Goal: Transaction & Acquisition: Download file/media

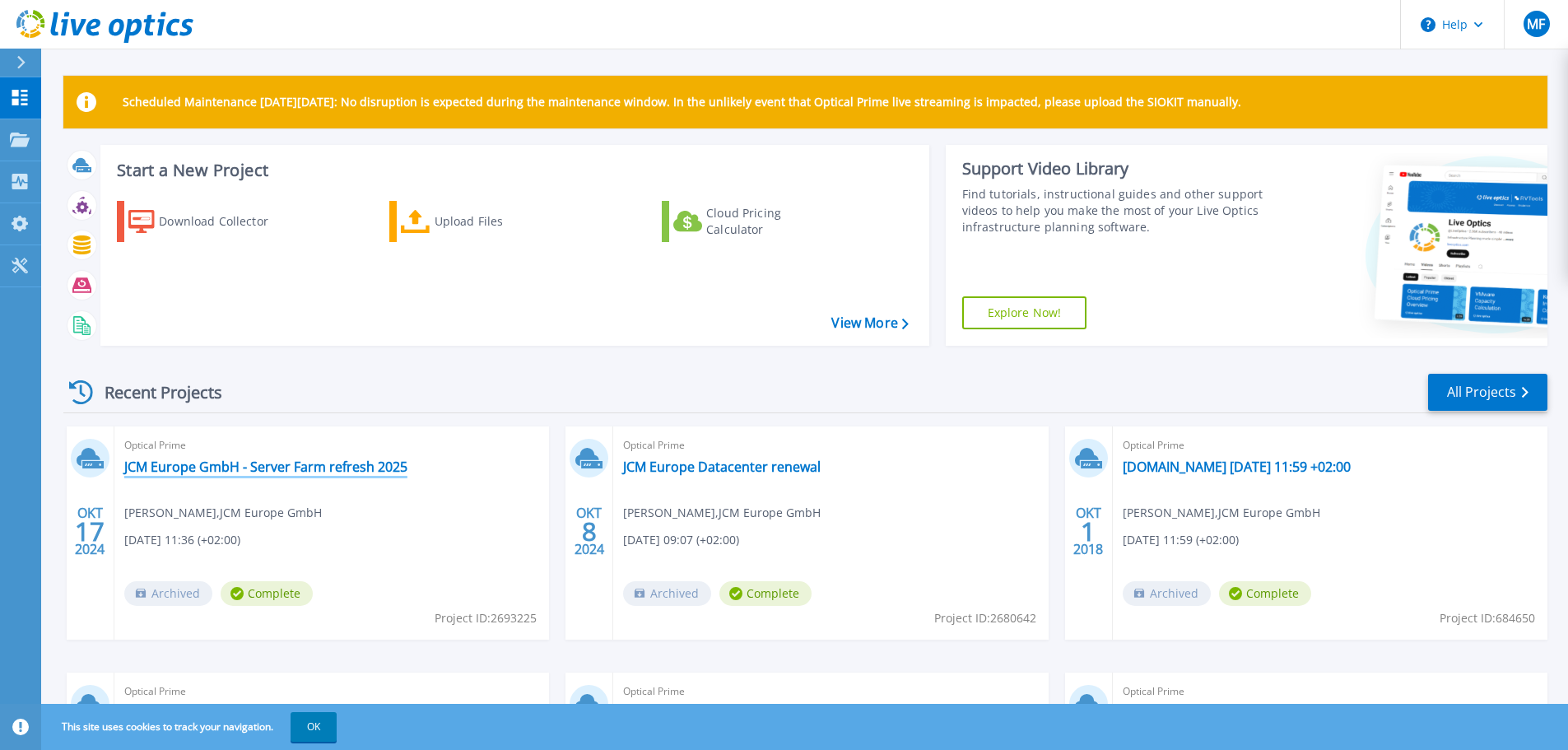
click at [215, 461] on link "JCM Europe GmbH - Server Farm refresh 2025" at bounding box center [265, 466] width 283 height 16
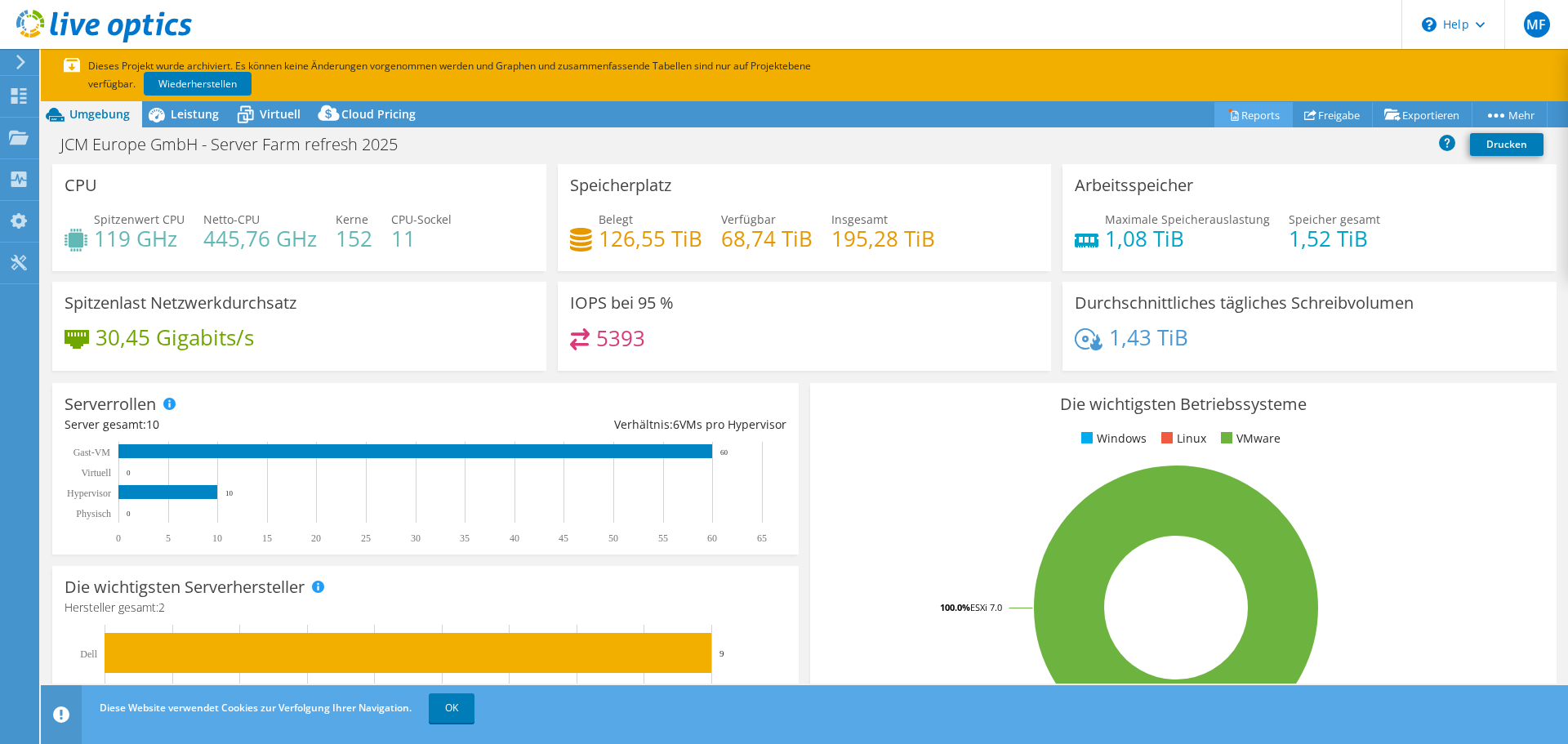
click at [1252, 111] on link "Reports" at bounding box center [1253, 115] width 78 height 25
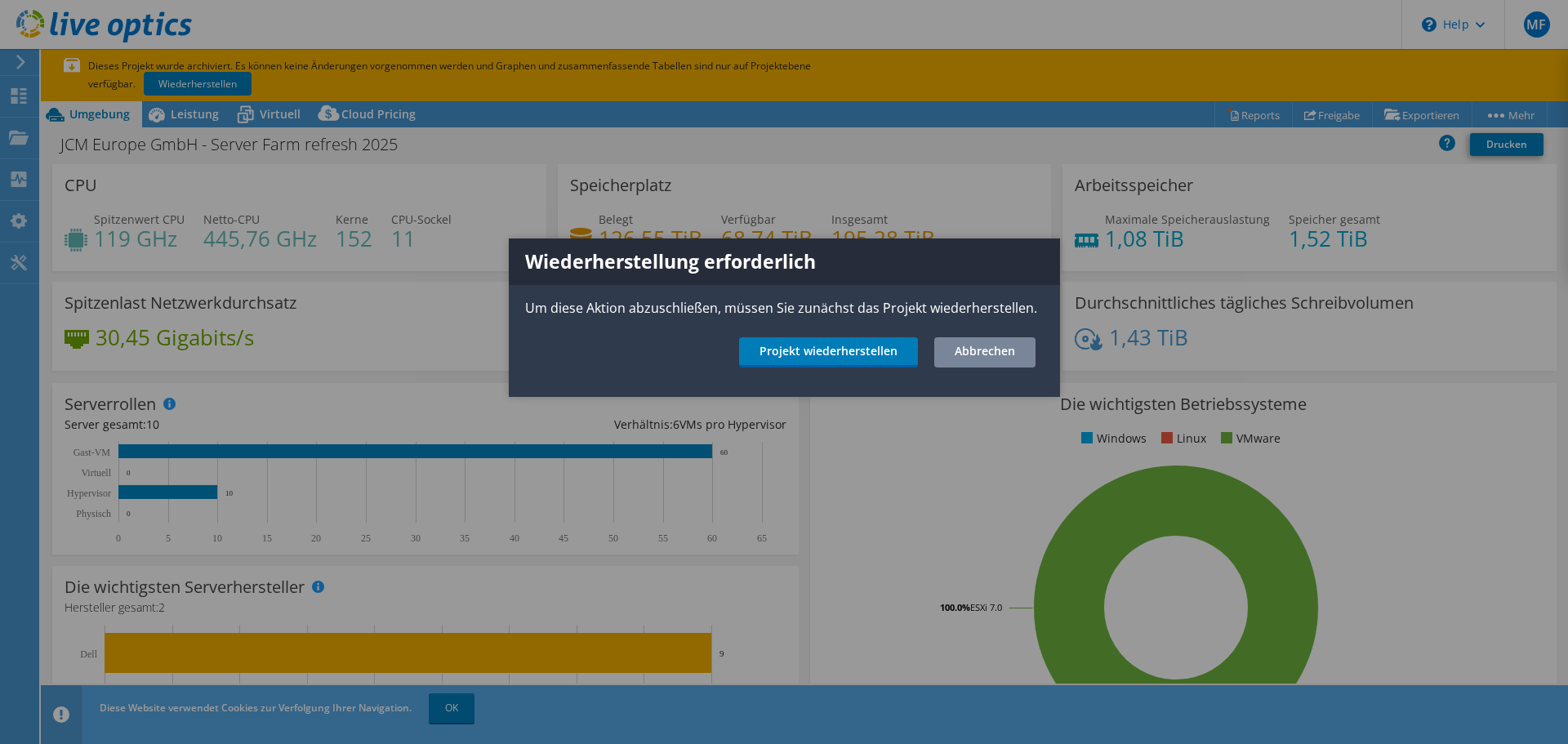
click at [977, 350] on link "Abbrechen" at bounding box center [985, 352] width 101 height 30
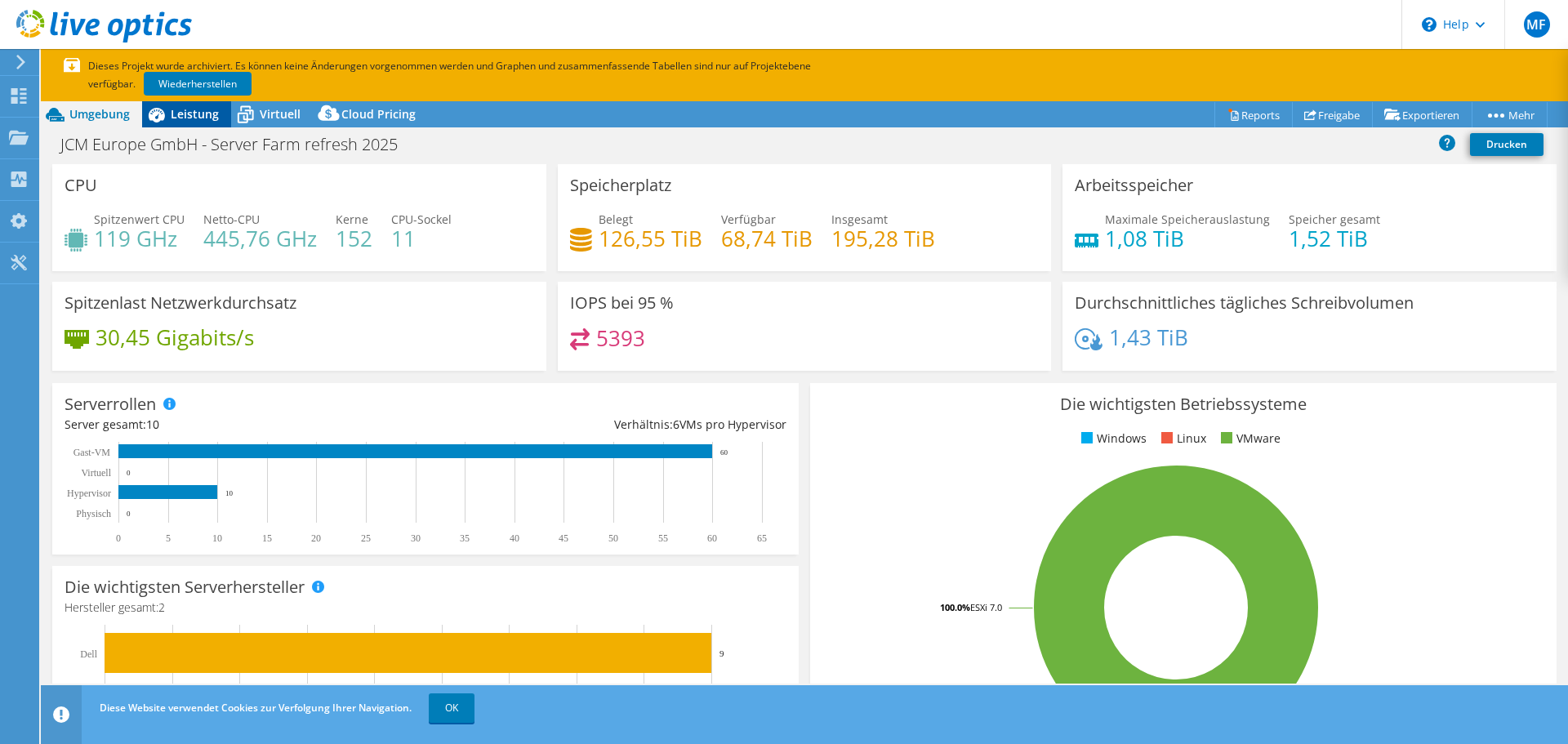
click at [181, 110] on span "Leistung" at bounding box center [195, 114] width 48 height 15
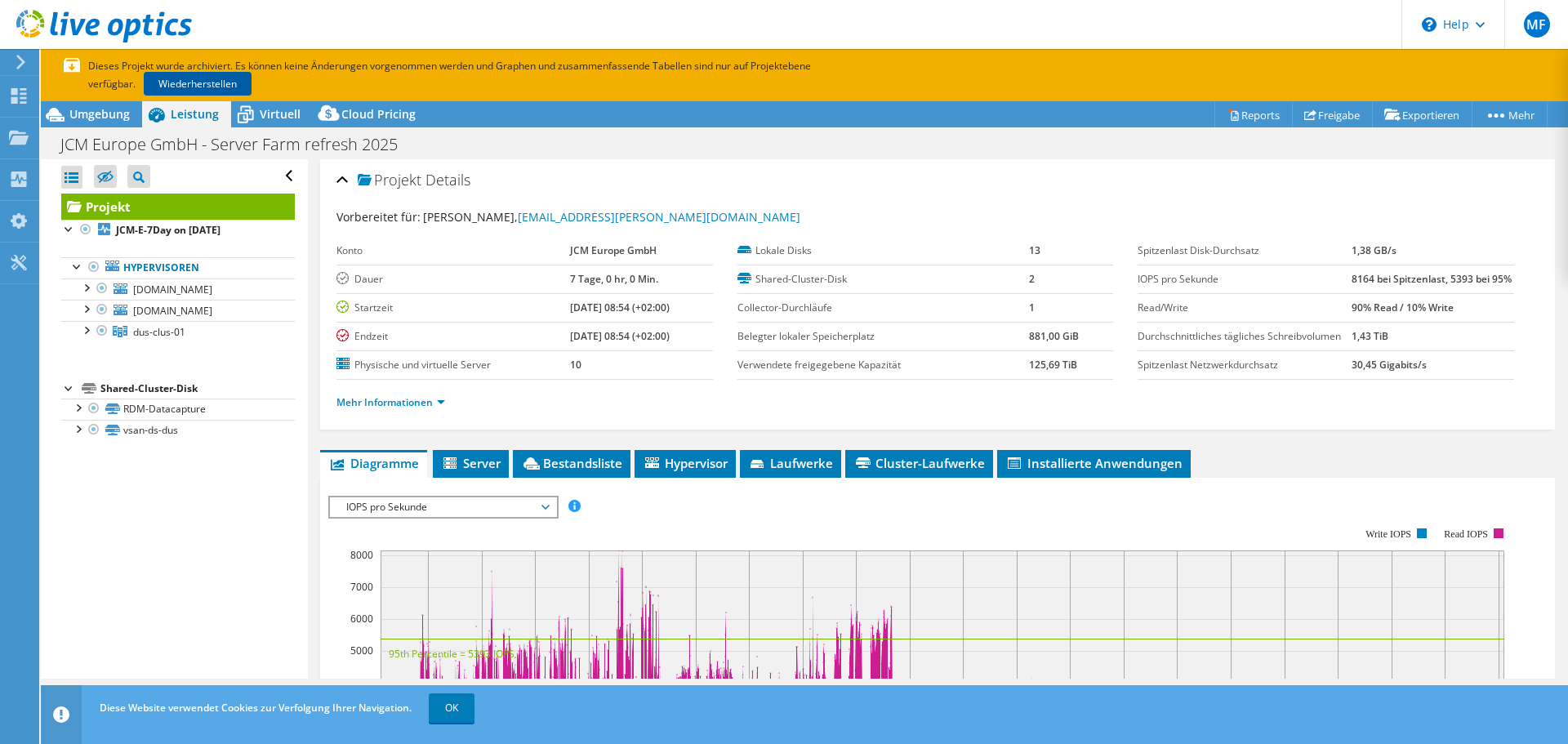
click at [213, 77] on link "Wiederherstellen" at bounding box center [198, 83] width 108 height 24
click at [1152, 557] on rect at bounding box center [920, 669] width 1183 height 327
click at [88, 115] on span "Umgebung" at bounding box center [99, 114] width 61 height 15
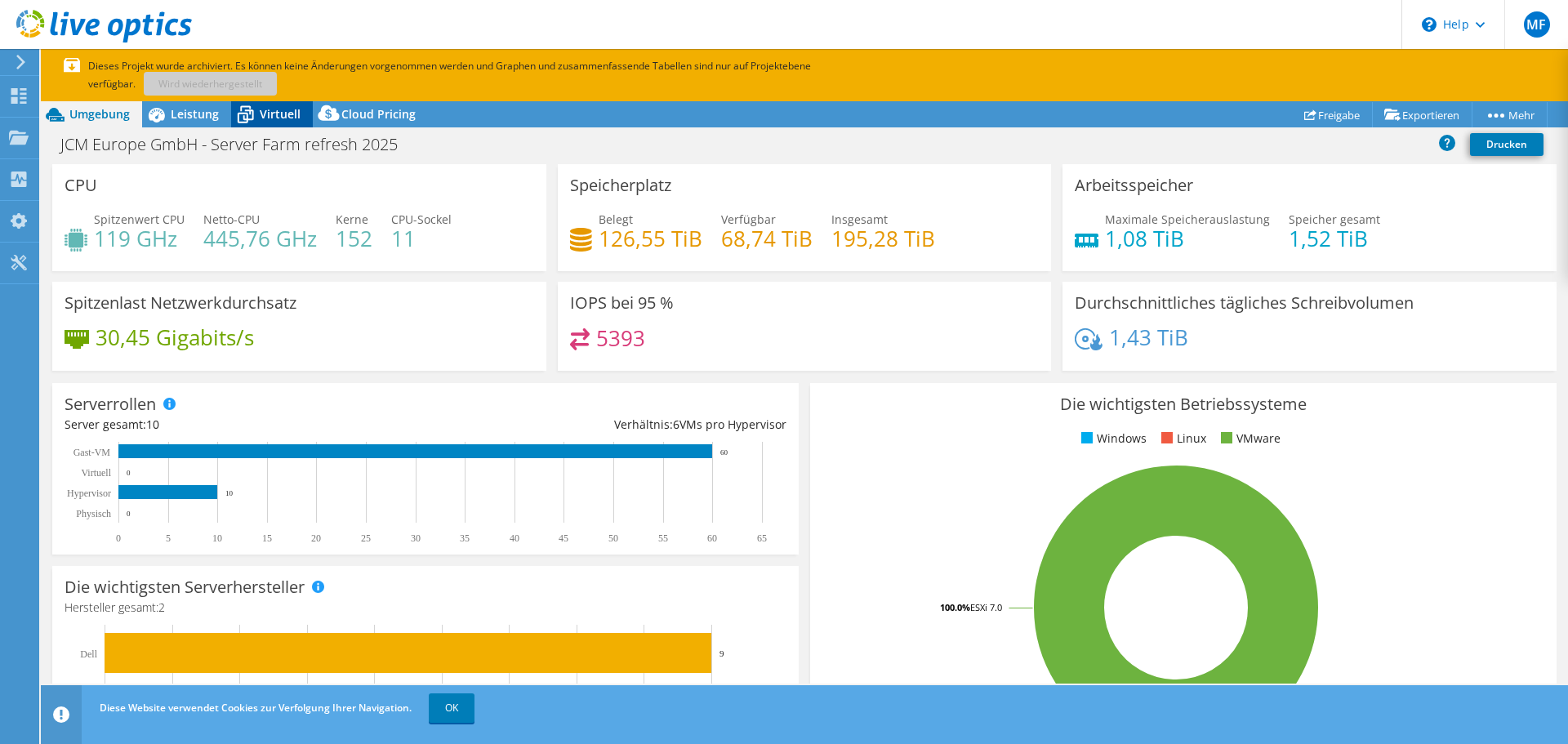
click at [265, 110] on span "Virtuell" at bounding box center [280, 114] width 40 height 15
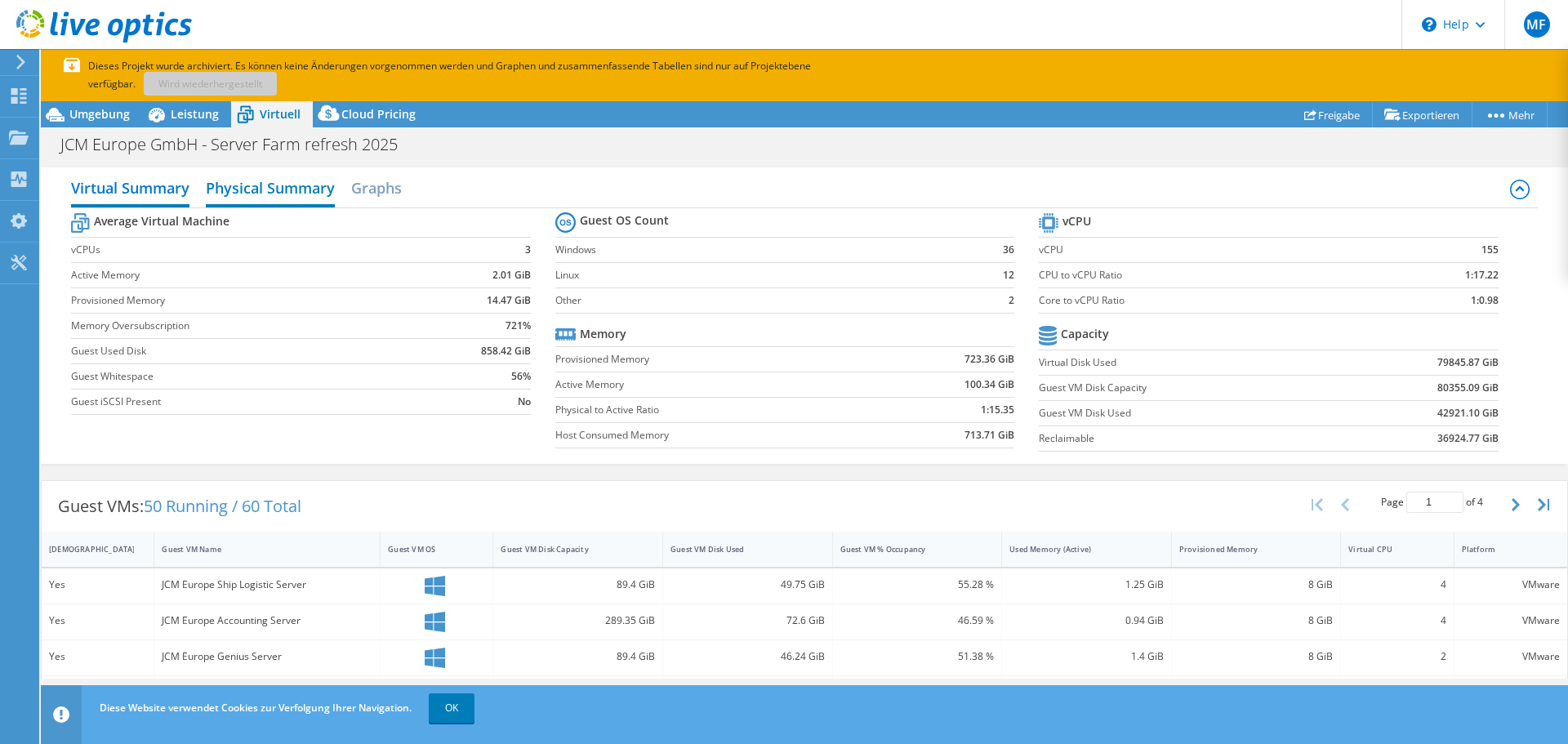
click at [282, 182] on h2 "Physical Summary" at bounding box center [270, 190] width 129 height 36
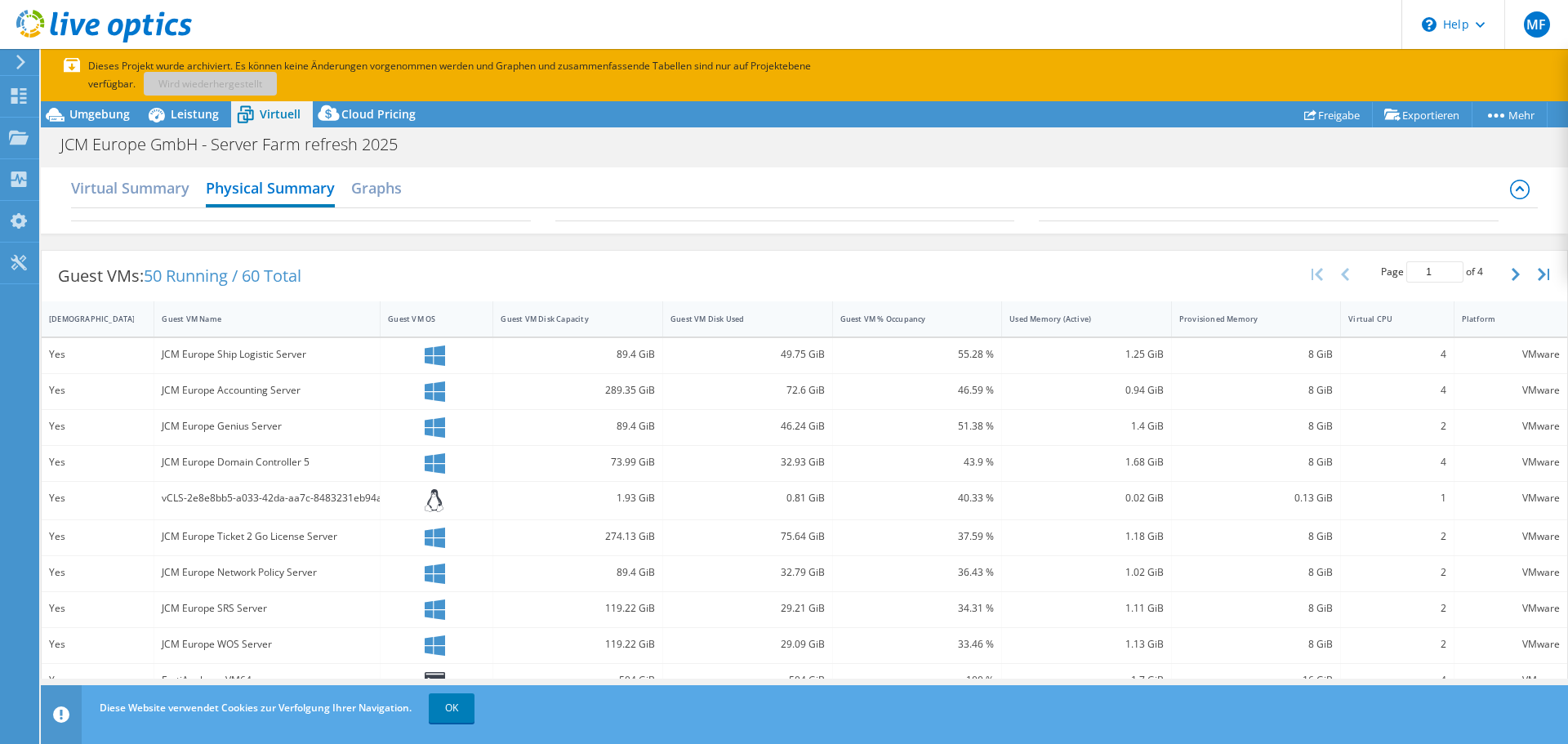
click at [1510, 185] on icon at bounding box center [1519, 189] width 19 height 19
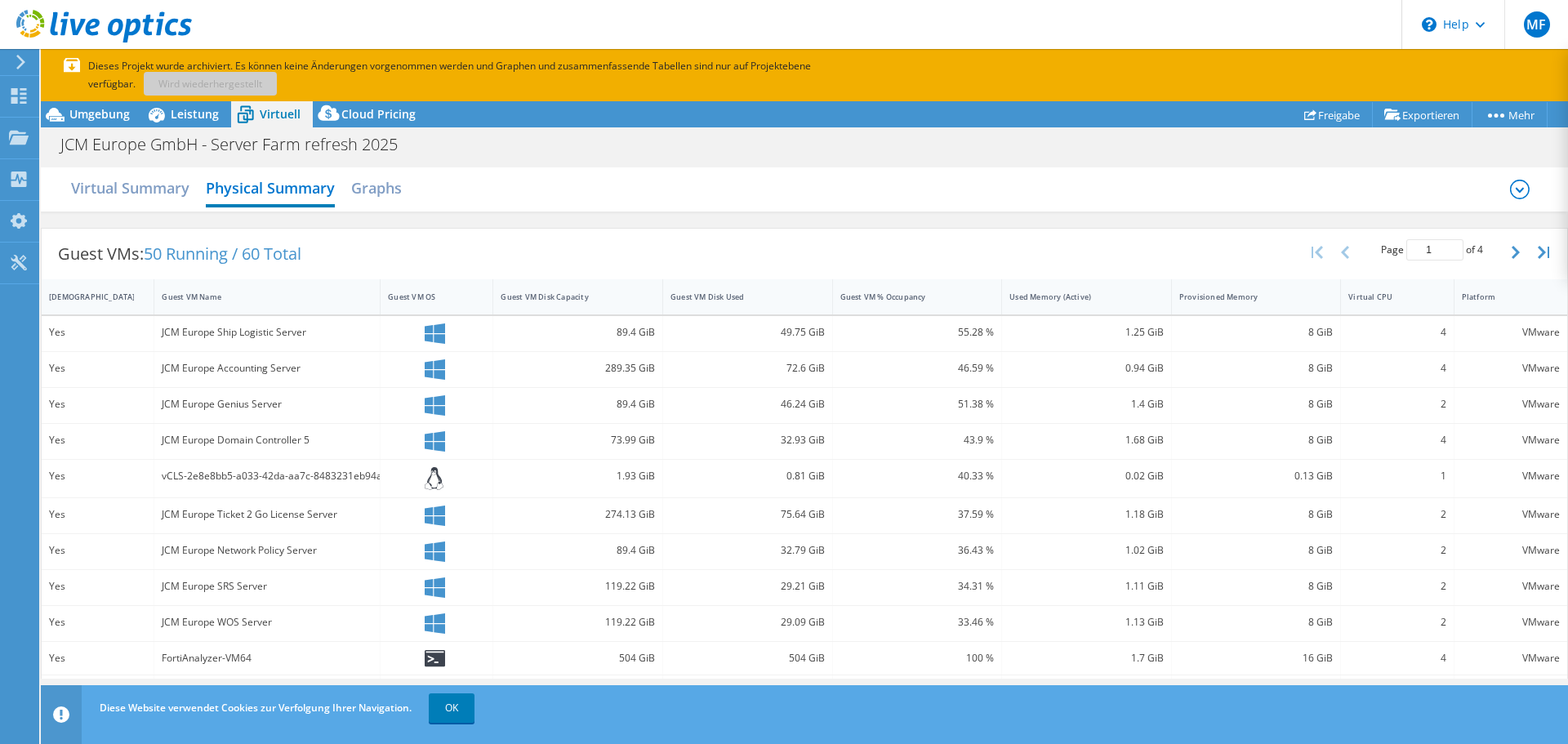
click at [1510, 185] on icon at bounding box center [1519, 189] width 19 height 19
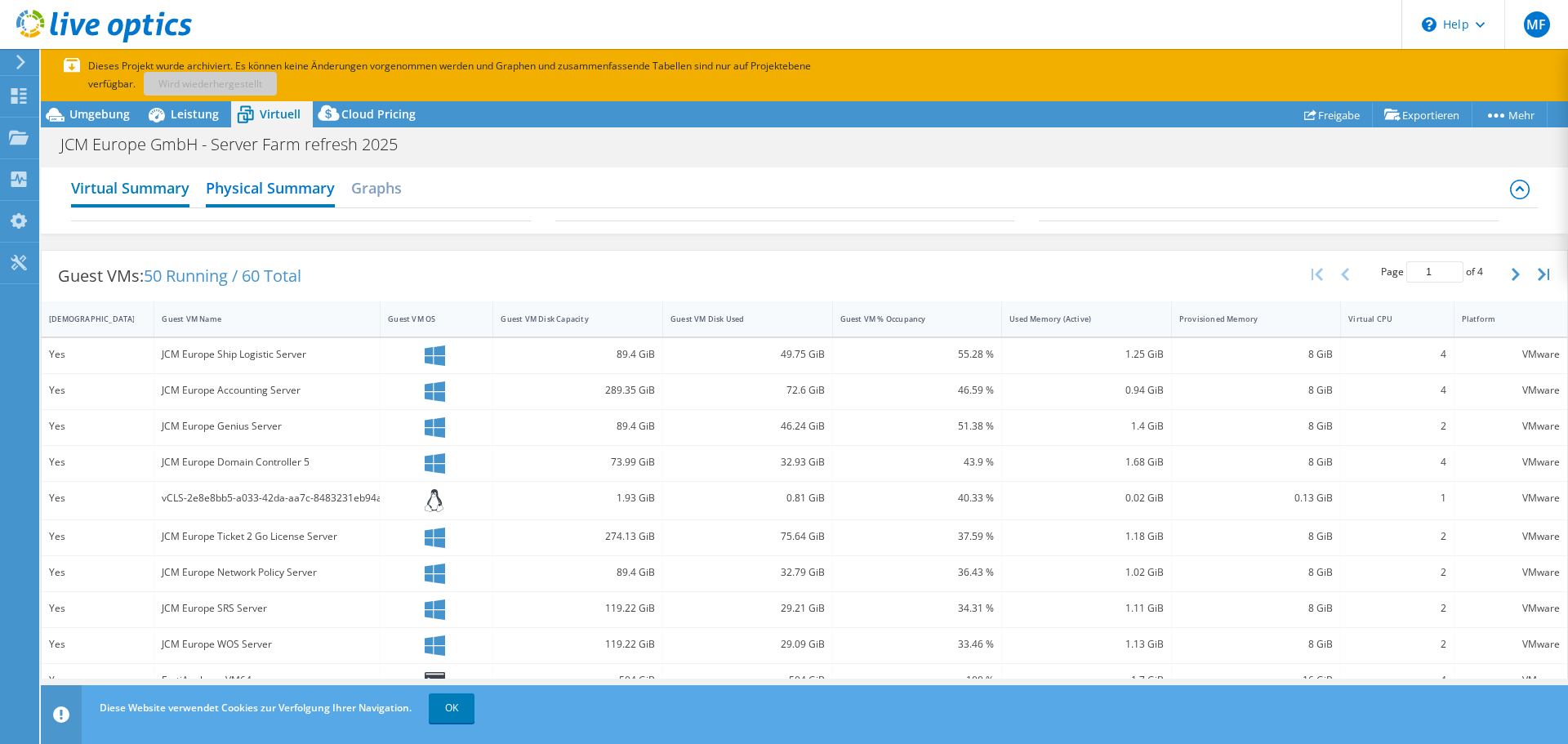
click at [132, 188] on h2 "Virtual Summary" at bounding box center [130, 190] width 119 height 36
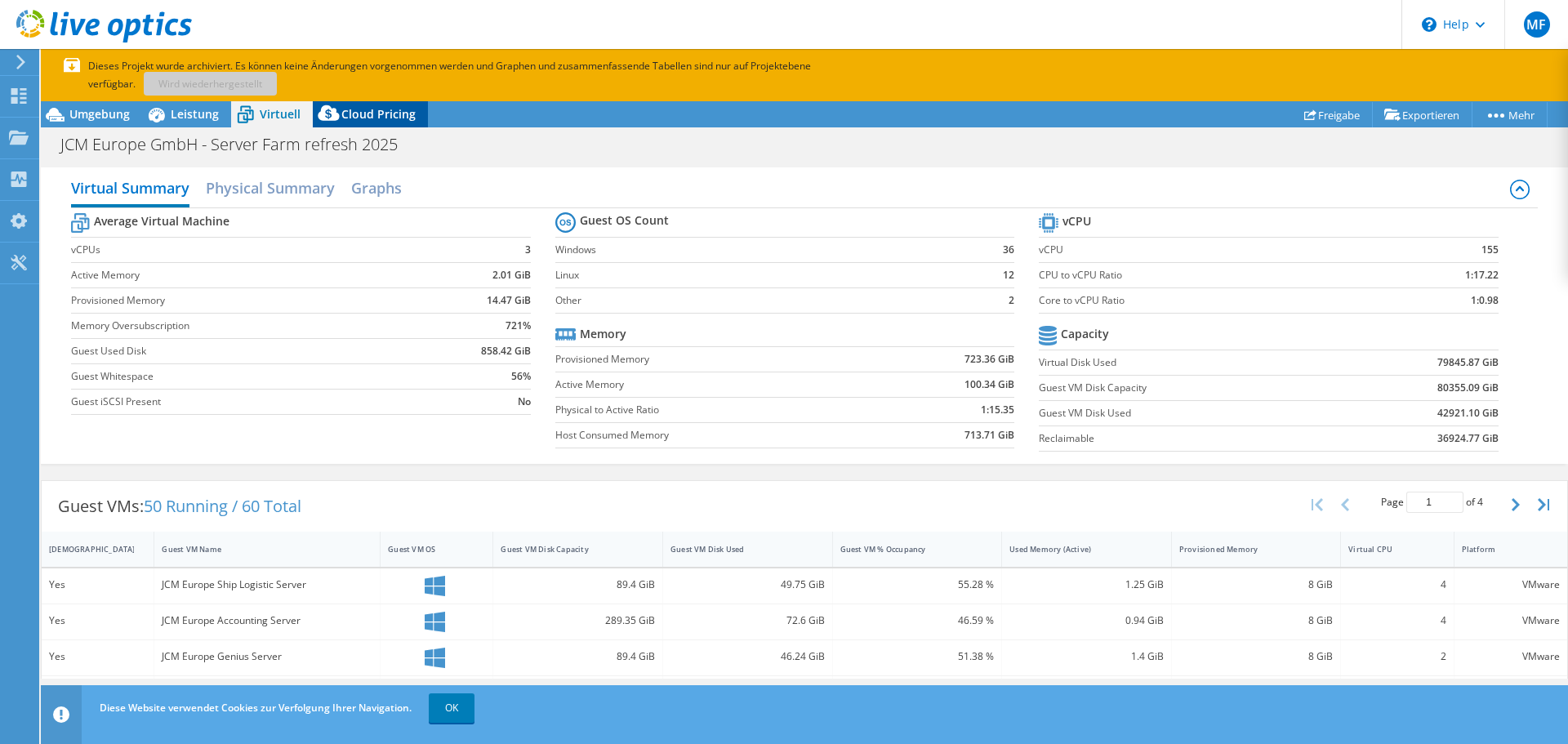
click at [349, 119] on span "Cloud Pricing" at bounding box center [378, 114] width 74 height 15
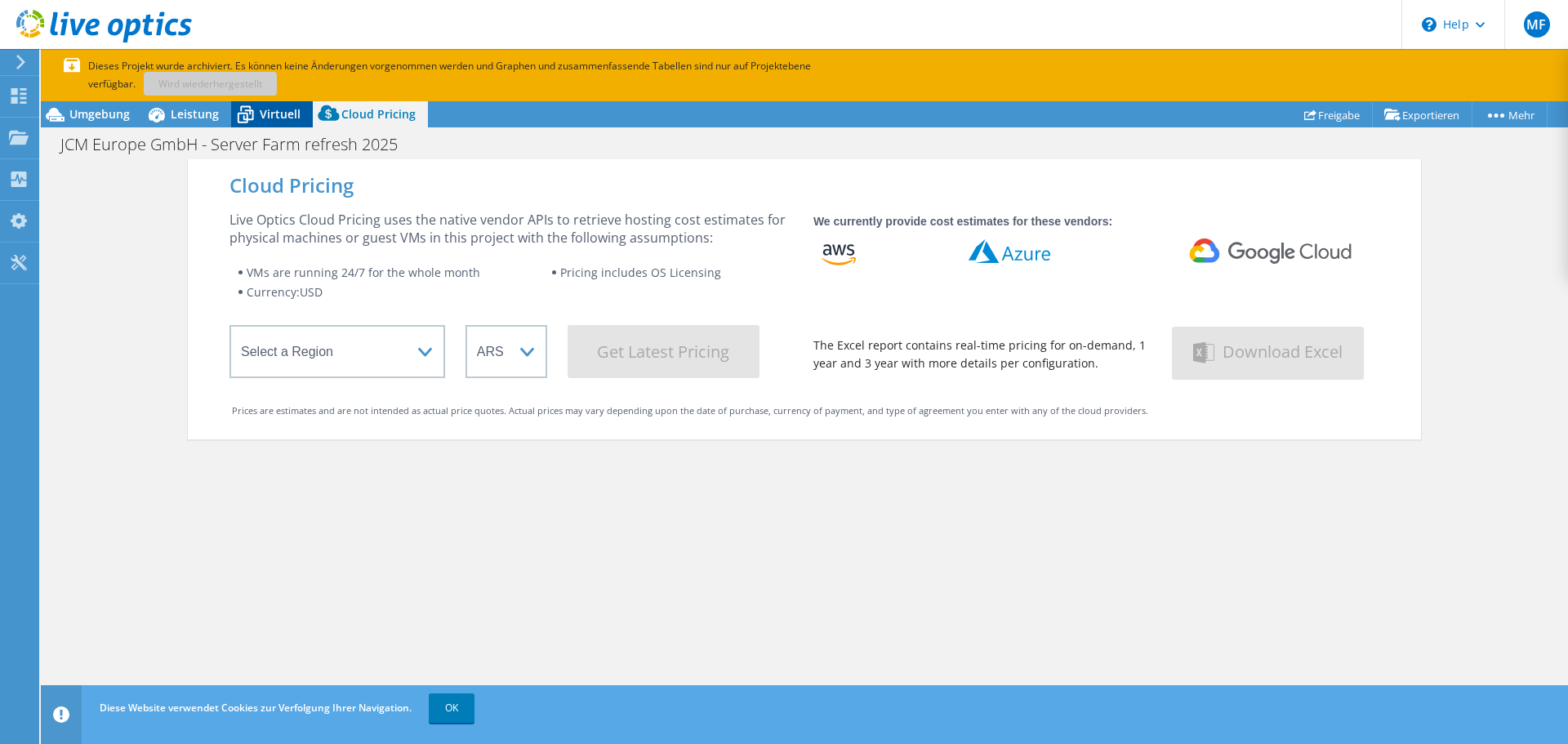
click at [238, 108] on icon at bounding box center [245, 115] width 29 height 29
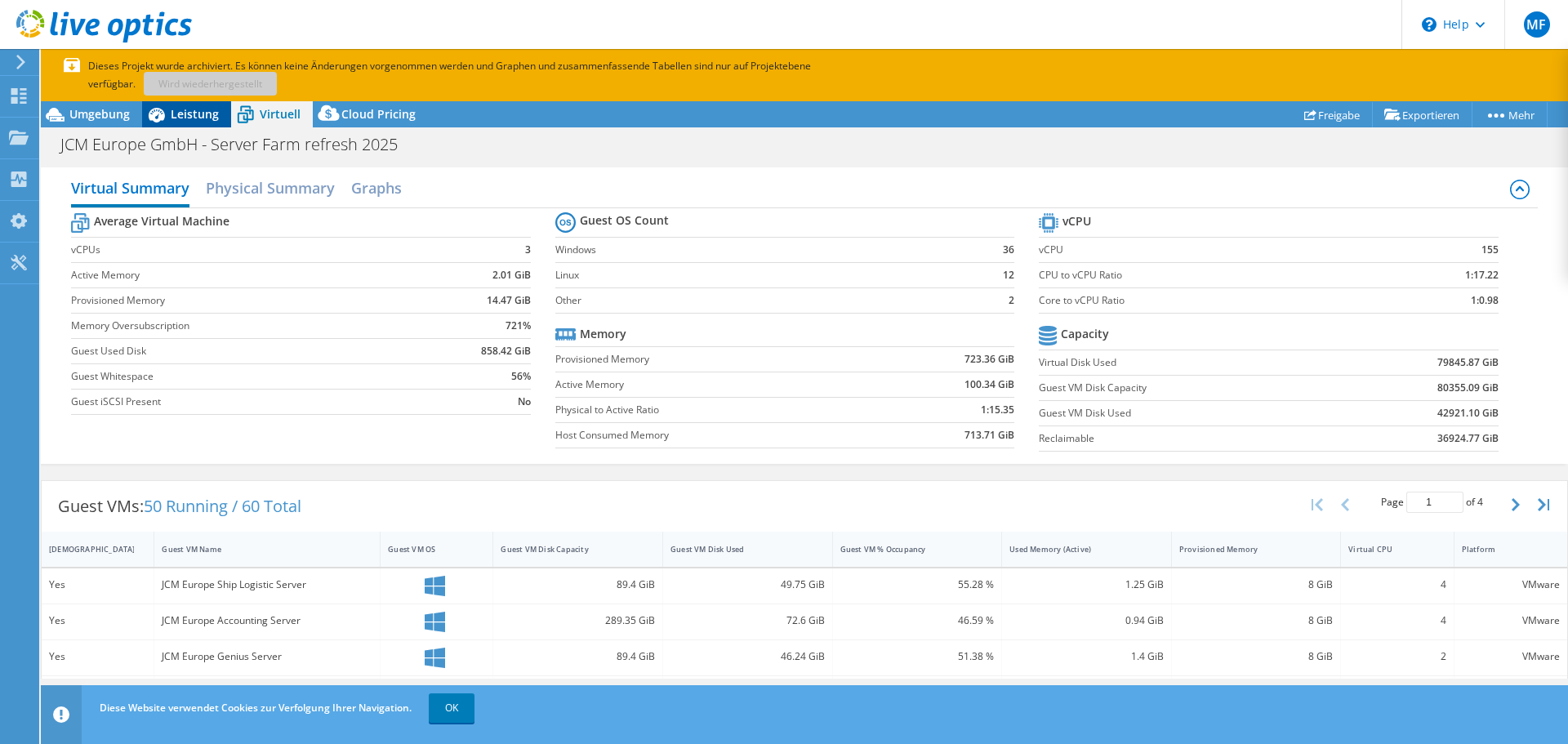
click at [199, 111] on span "Leistung" at bounding box center [195, 114] width 48 height 15
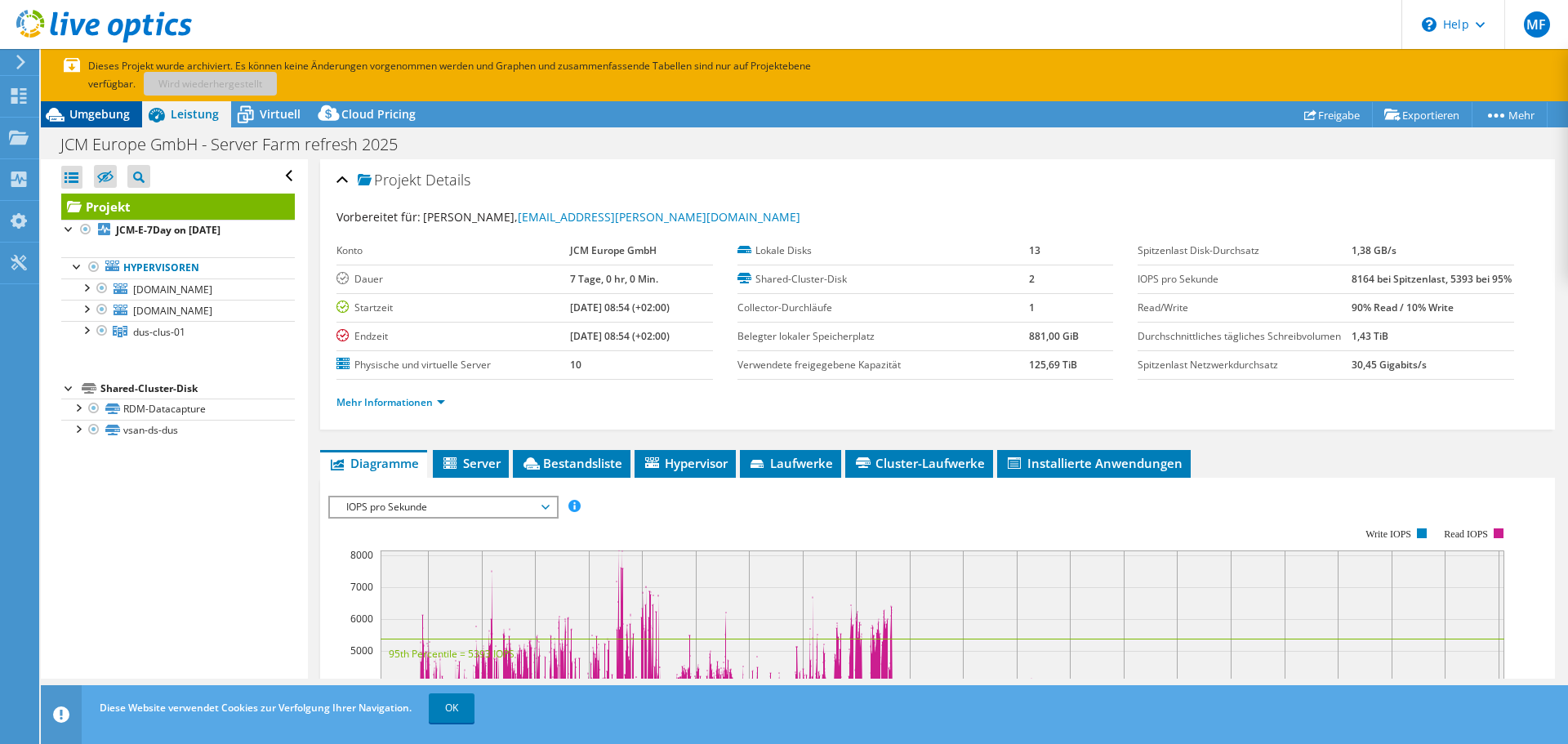
click at [108, 112] on span "Umgebung" at bounding box center [99, 114] width 61 height 15
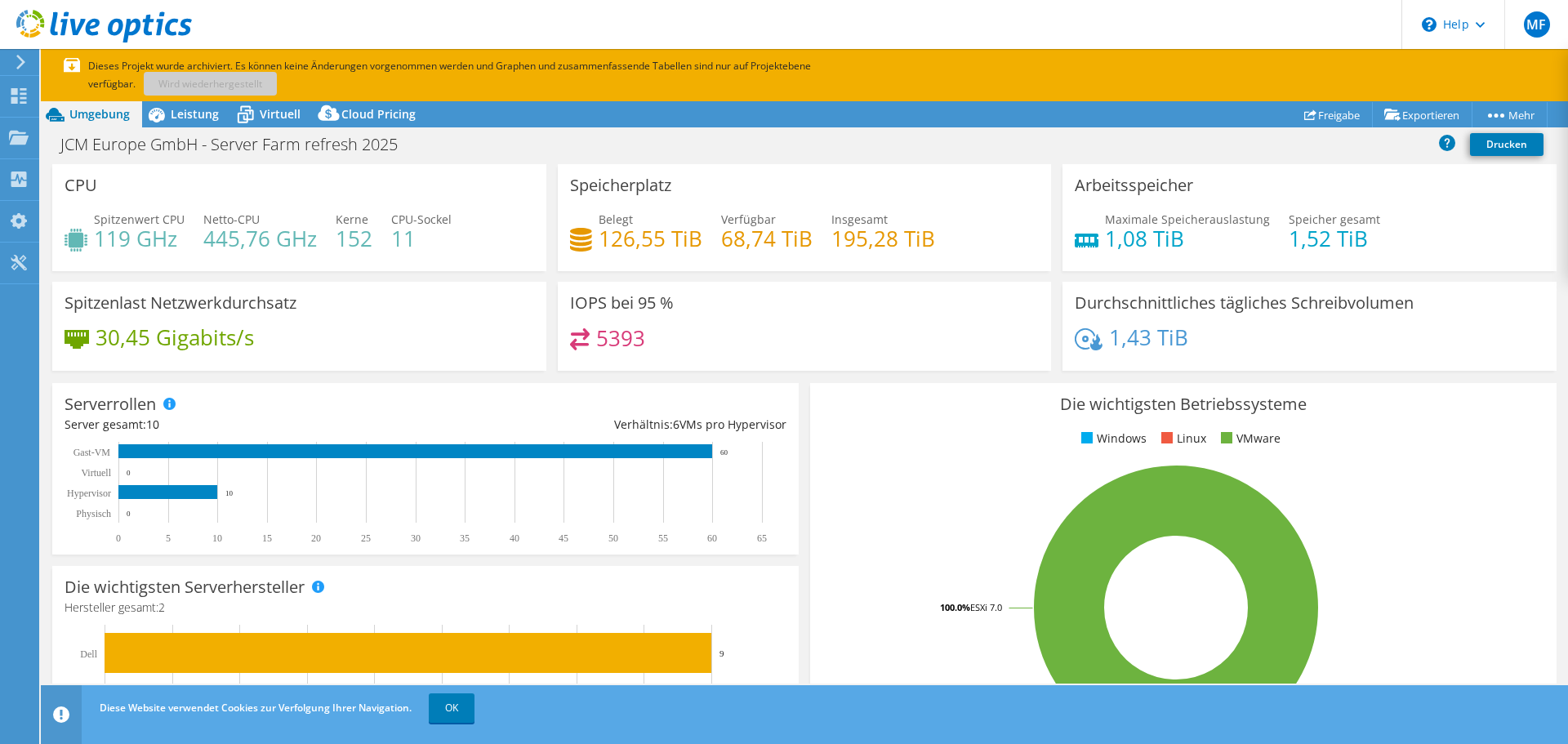
click at [519, 111] on div "Projektmaßnahmen Projektmaßnahmen Reports Freigabe Exportieren vSAN ReadyNode S…" at bounding box center [804, 114] width 1528 height 26
click at [181, 110] on span "Leistung" at bounding box center [195, 114] width 48 height 15
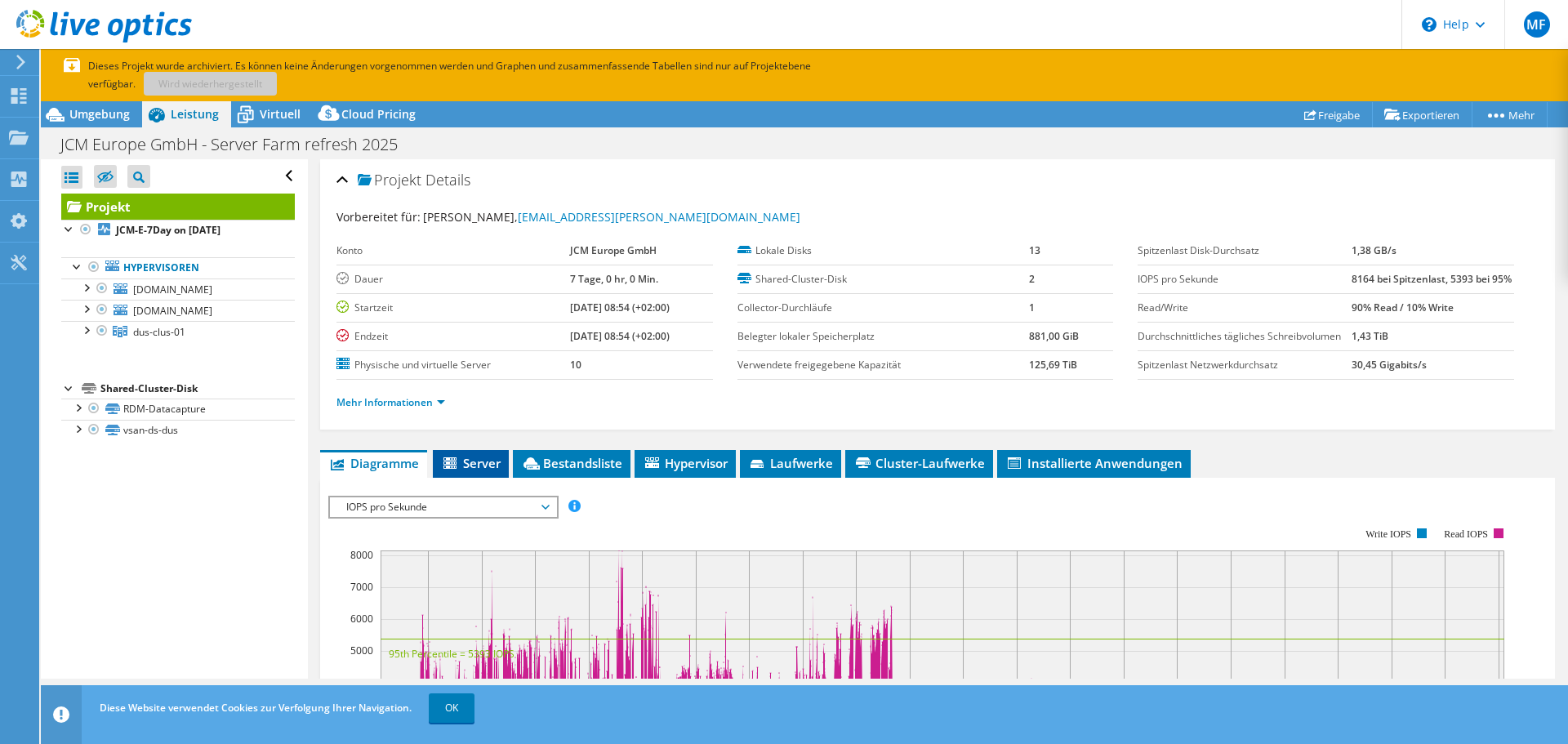
click at [477, 471] on span "Server" at bounding box center [470, 463] width 60 height 16
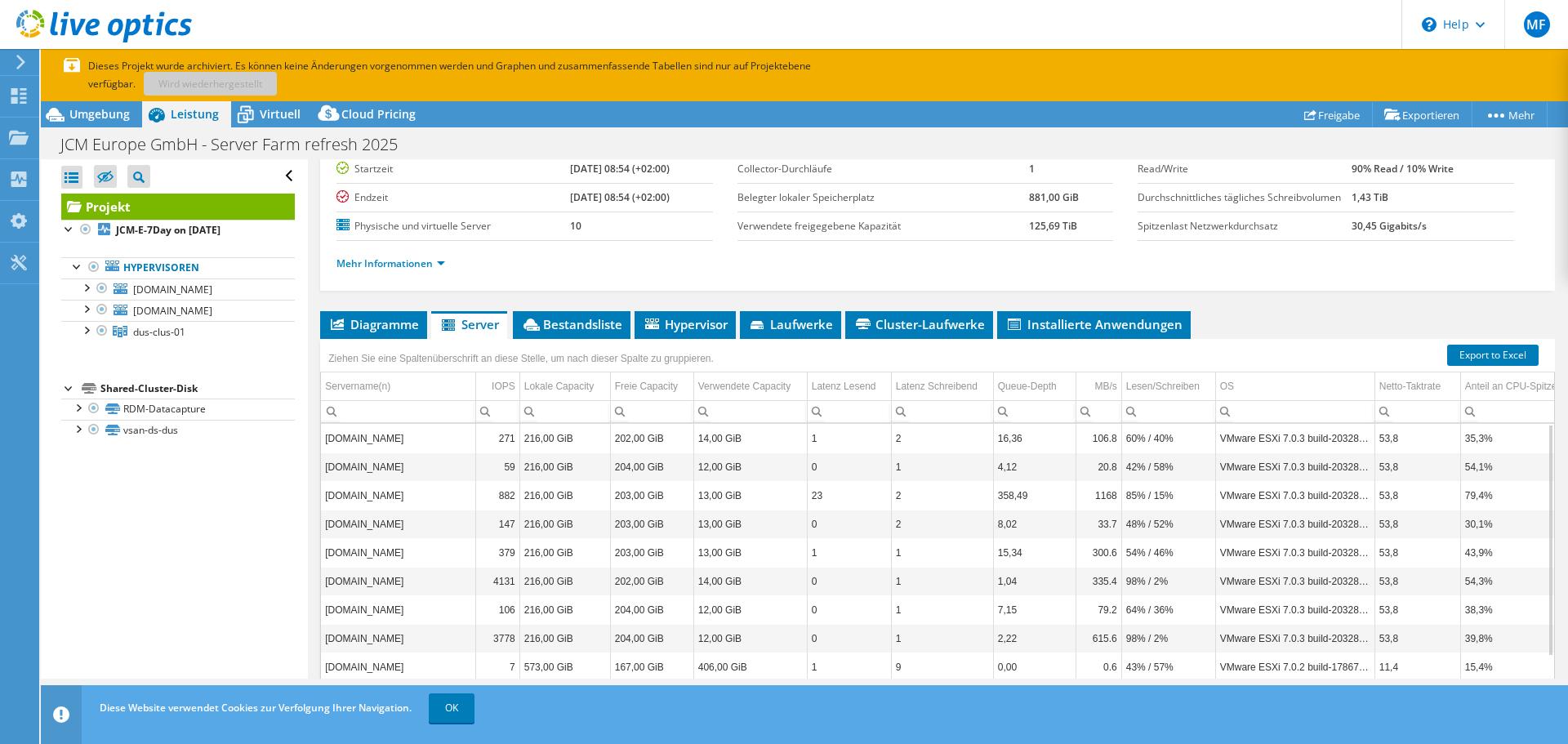
scroll to position [241, 0]
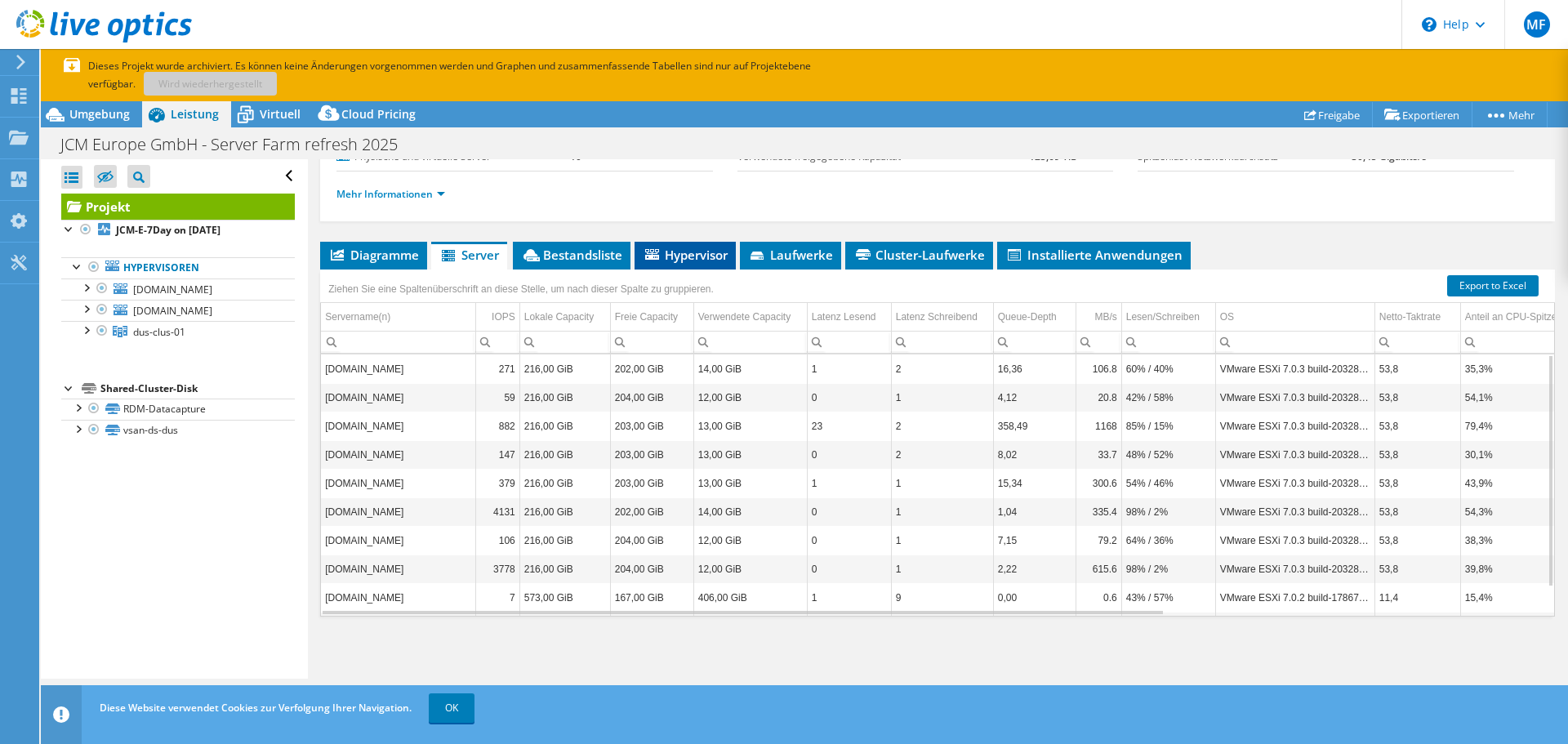
click at [701, 254] on span "Hypervisor" at bounding box center [685, 254] width 85 height 16
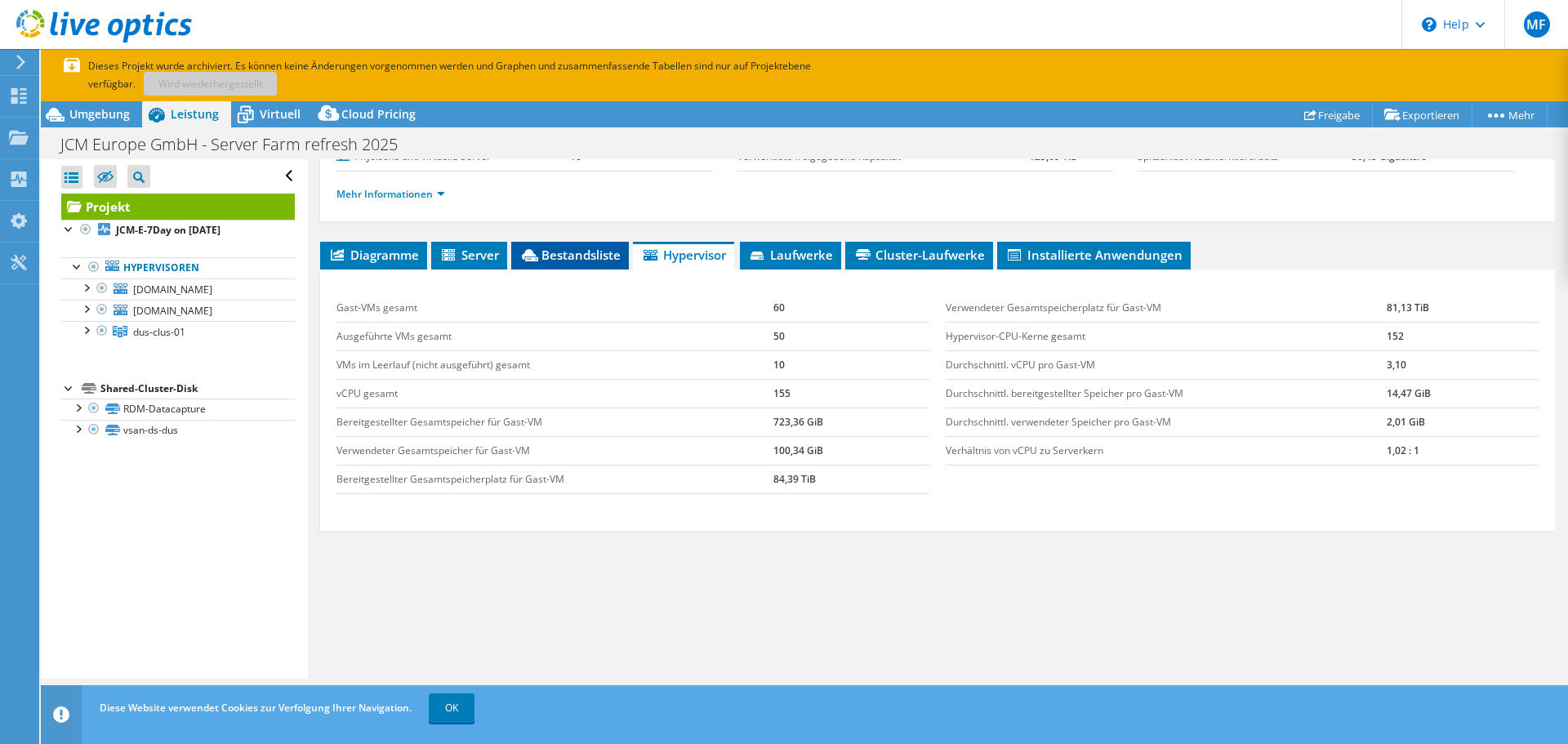
click at [564, 254] on span "Bestandsliste" at bounding box center [570, 254] width 101 height 16
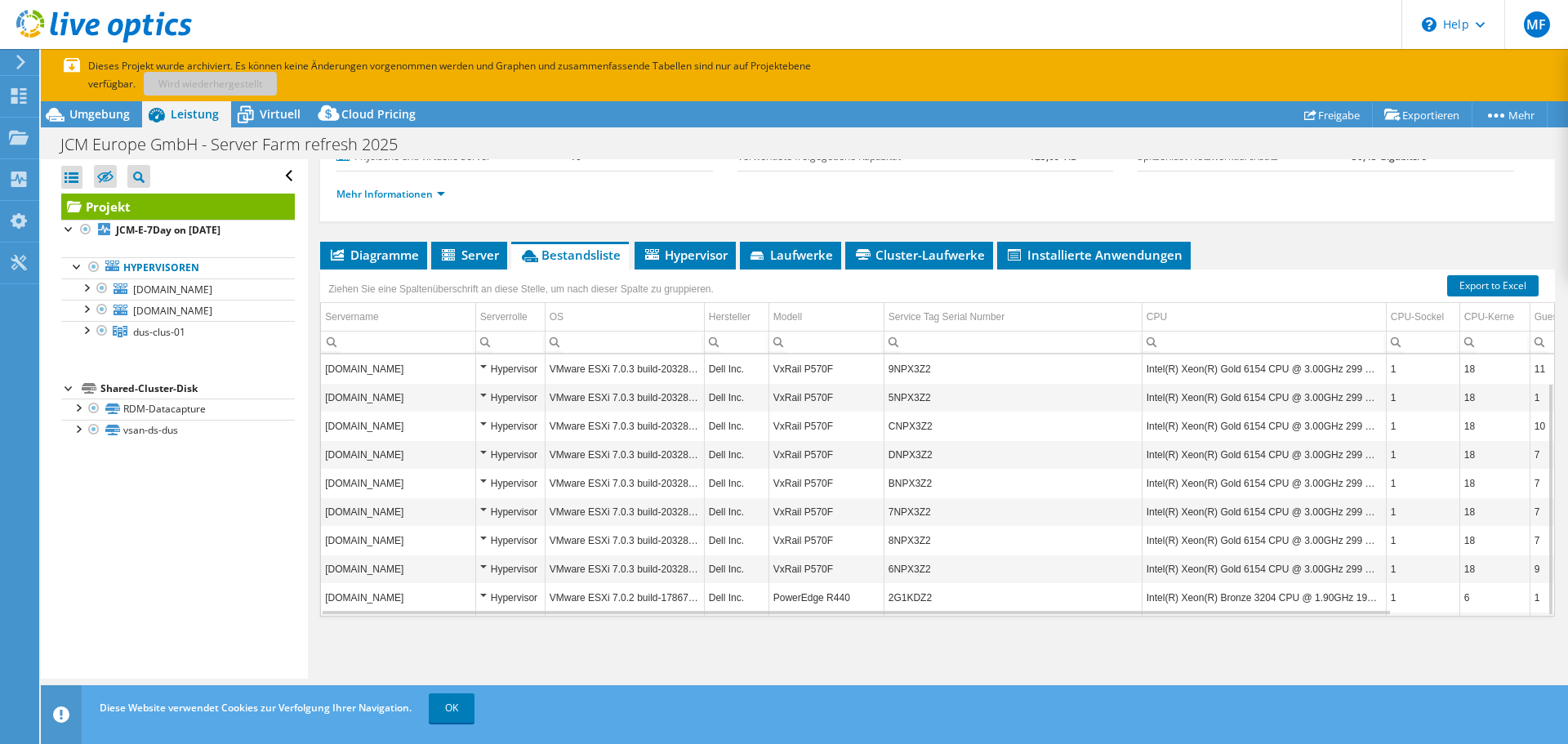
scroll to position [32, 0]
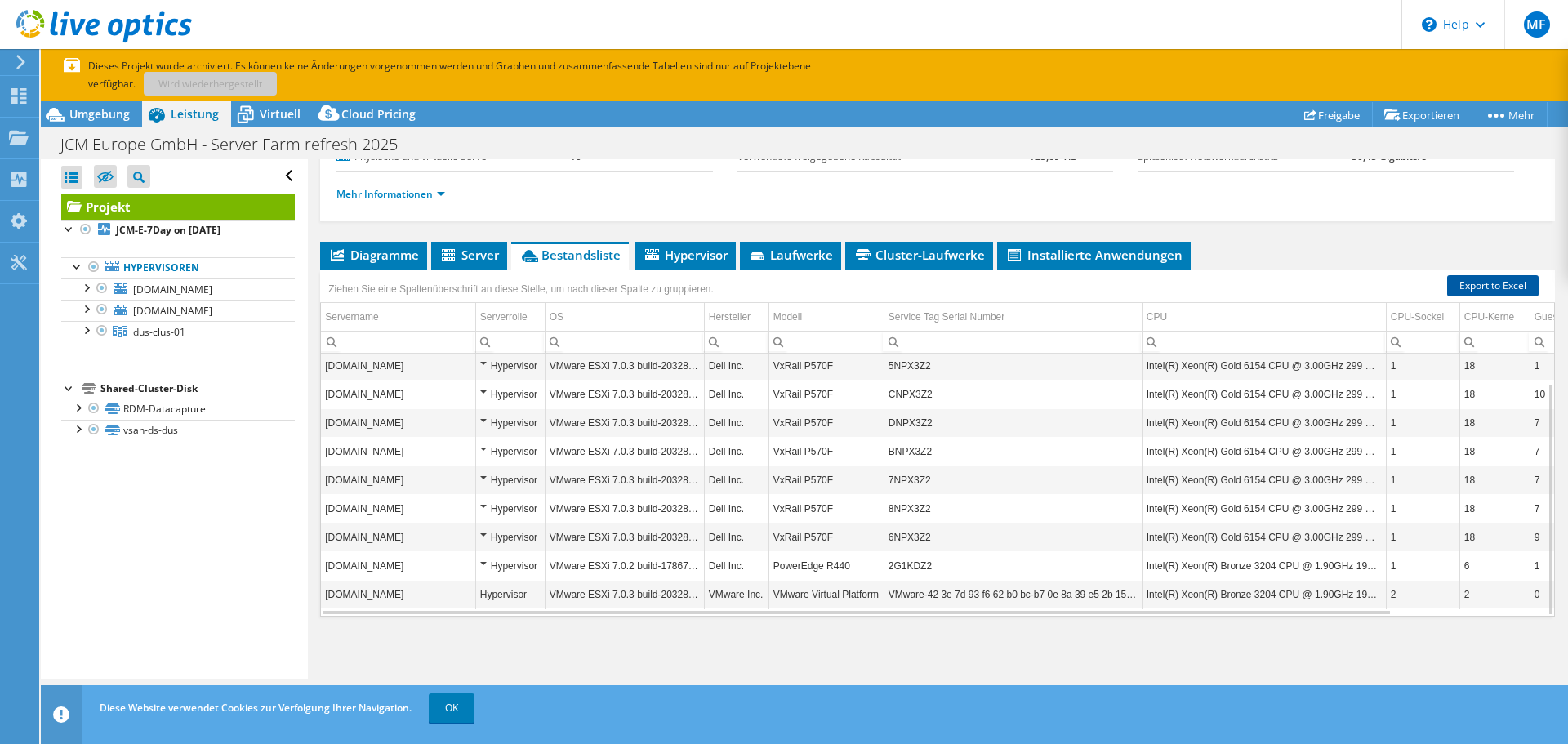
click at [1474, 281] on link "Export to Excel" at bounding box center [1493, 286] width 92 height 21
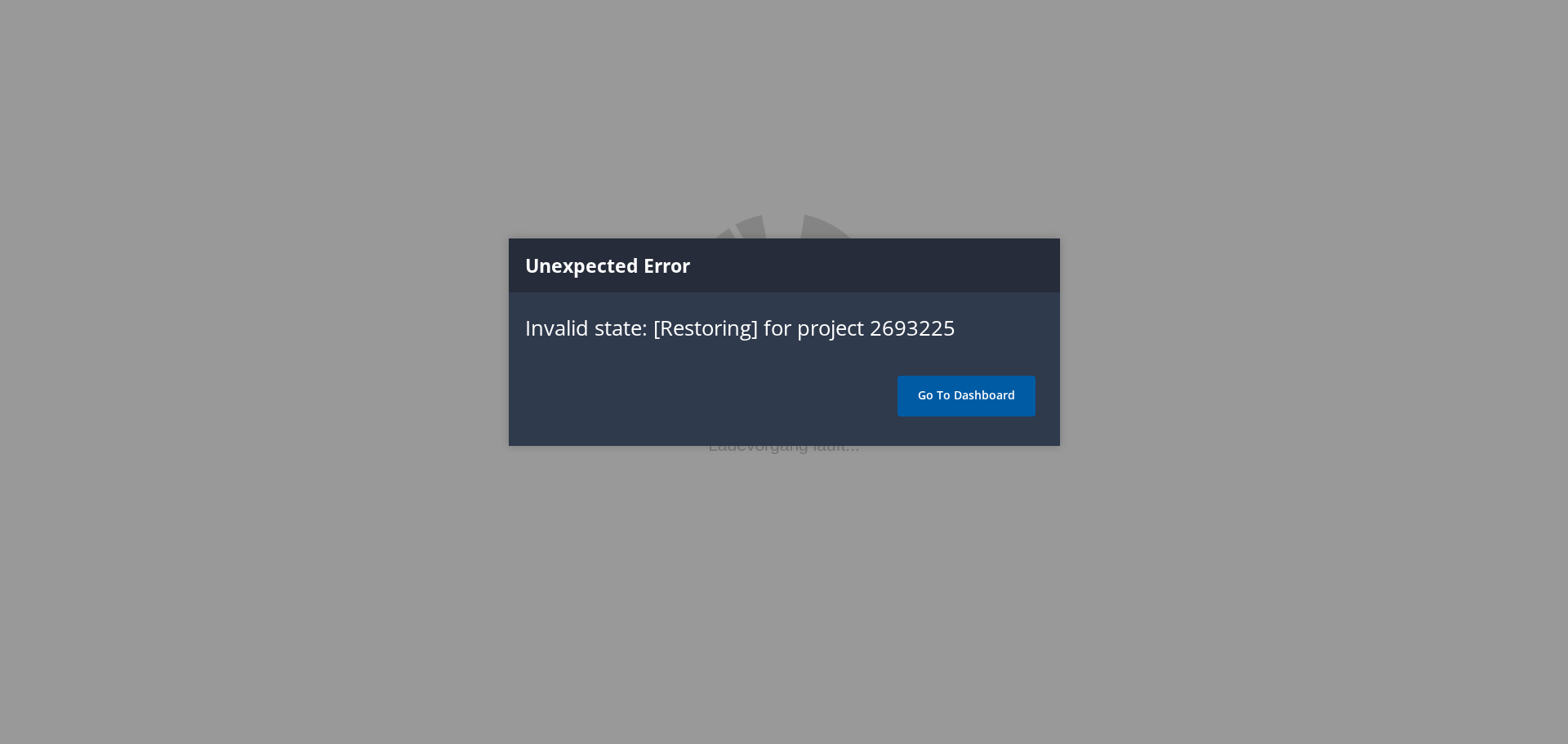
click at [945, 388] on link "Go To Dashboard" at bounding box center [966, 396] width 138 height 40
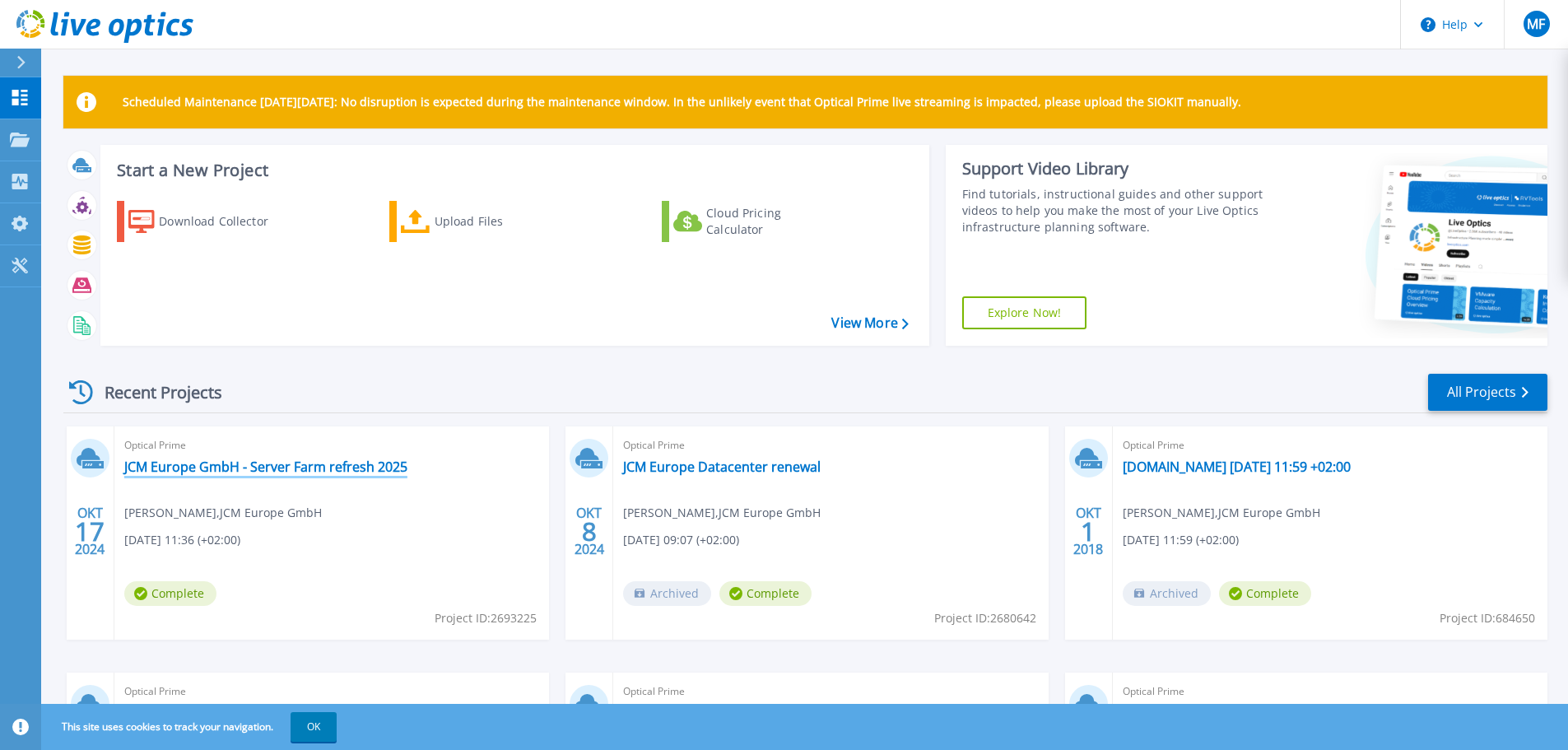
click at [177, 459] on link "JCM Europe GmbH - Server Farm refresh 2025" at bounding box center [265, 466] width 283 height 16
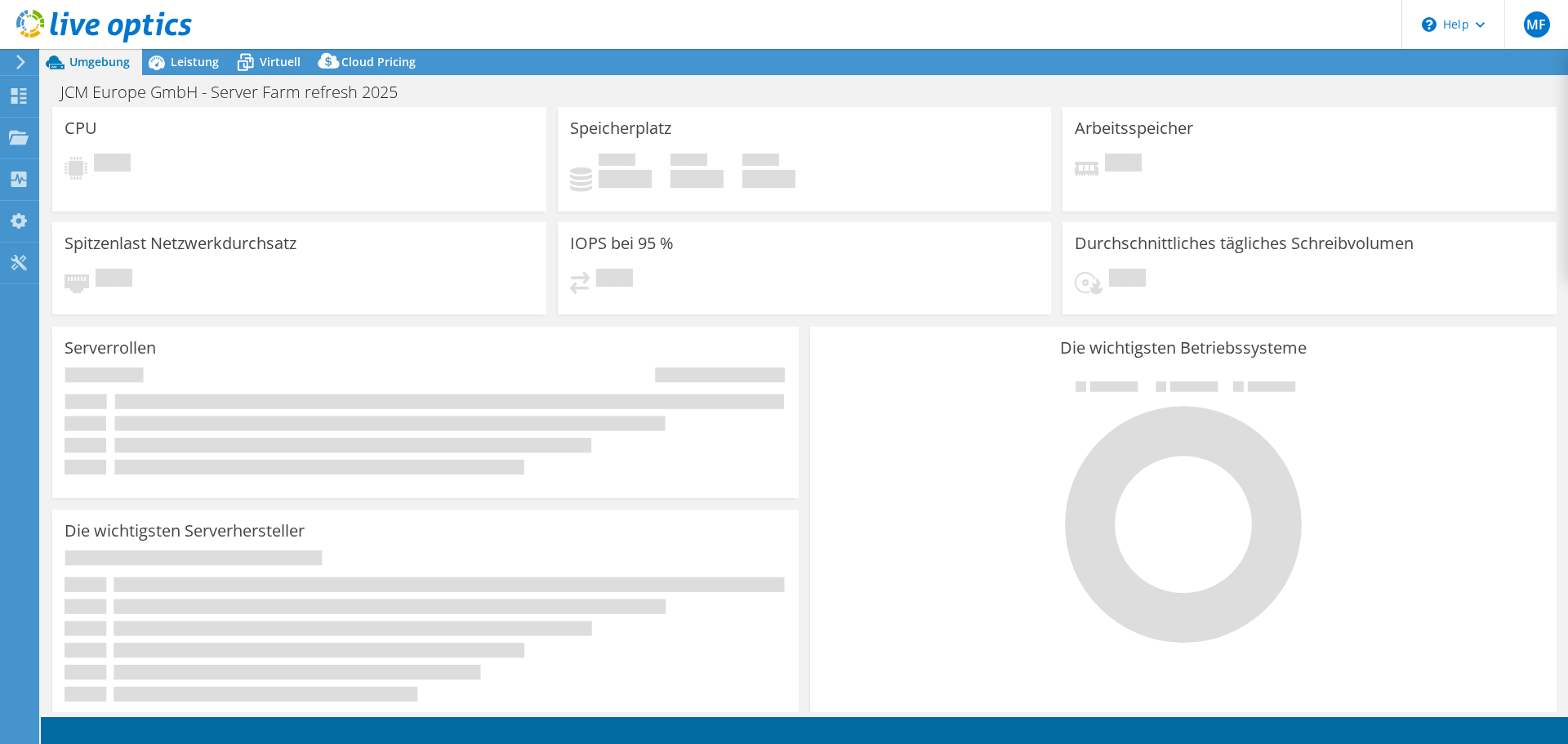
select select "USD"
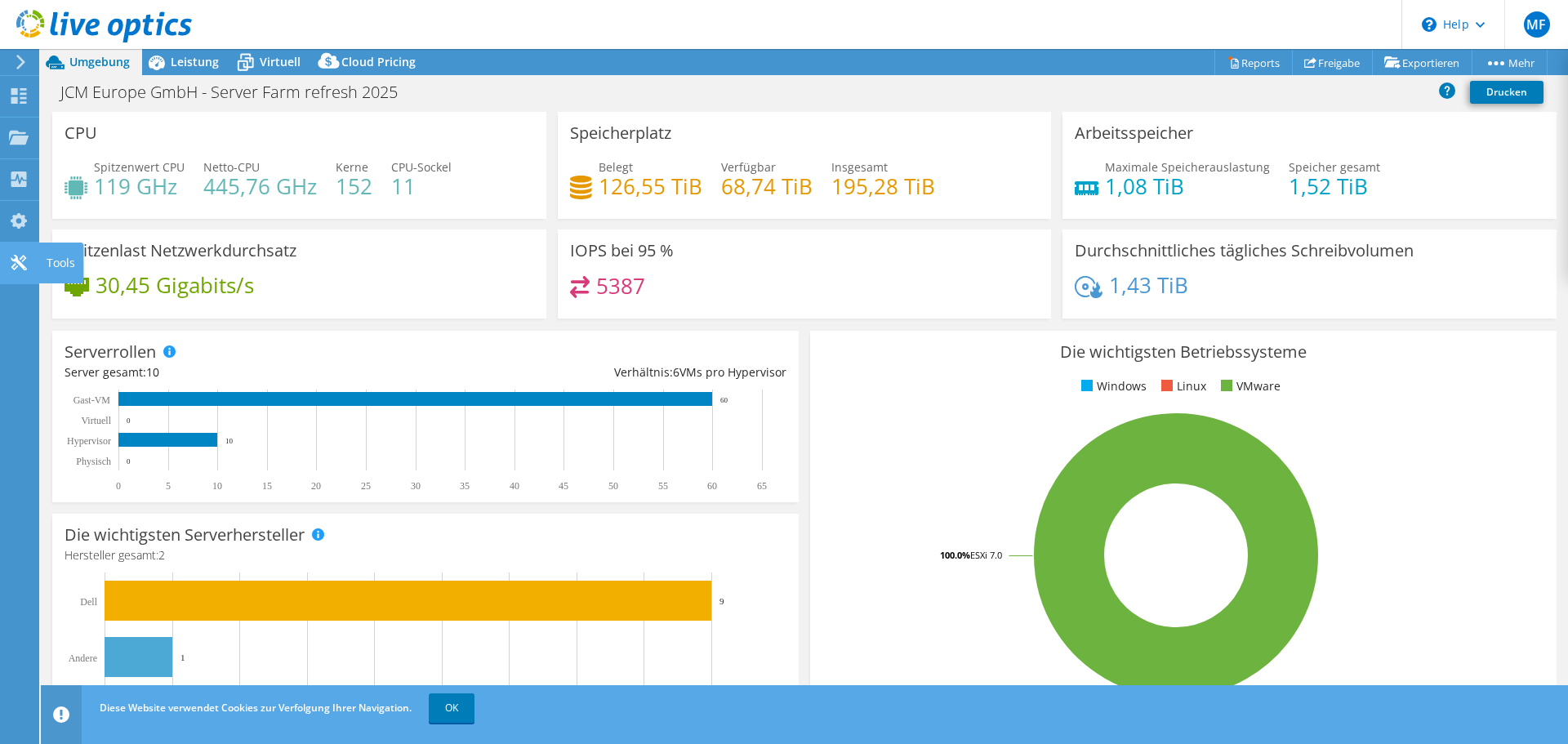
click at [10, 255] on icon at bounding box center [19, 262] width 19 height 15
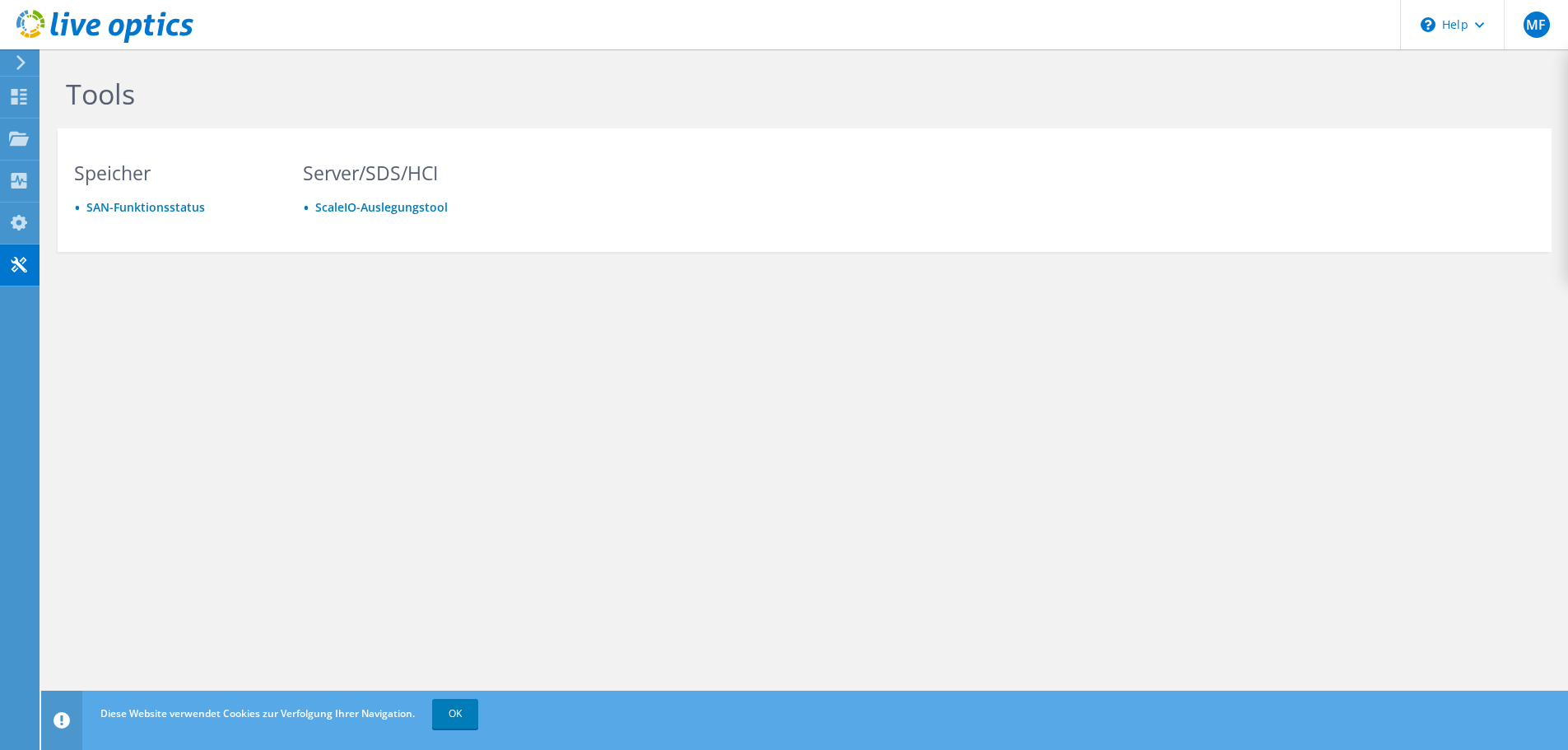
click at [14, 60] on div at bounding box center [18, 62] width 18 height 14
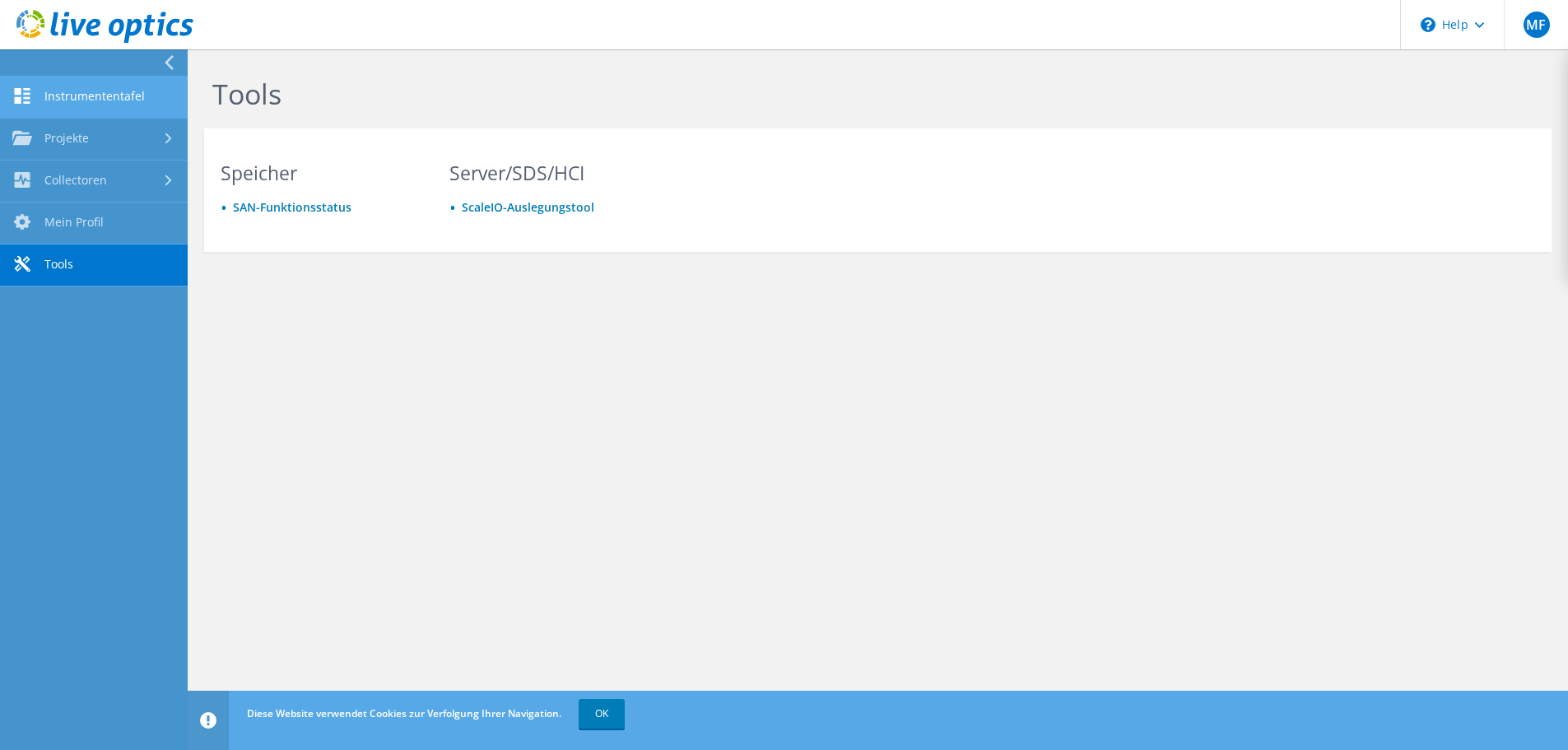
click at [102, 93] on link "Instrumententafel" at bounding box center [93, 97] width 188 height 42
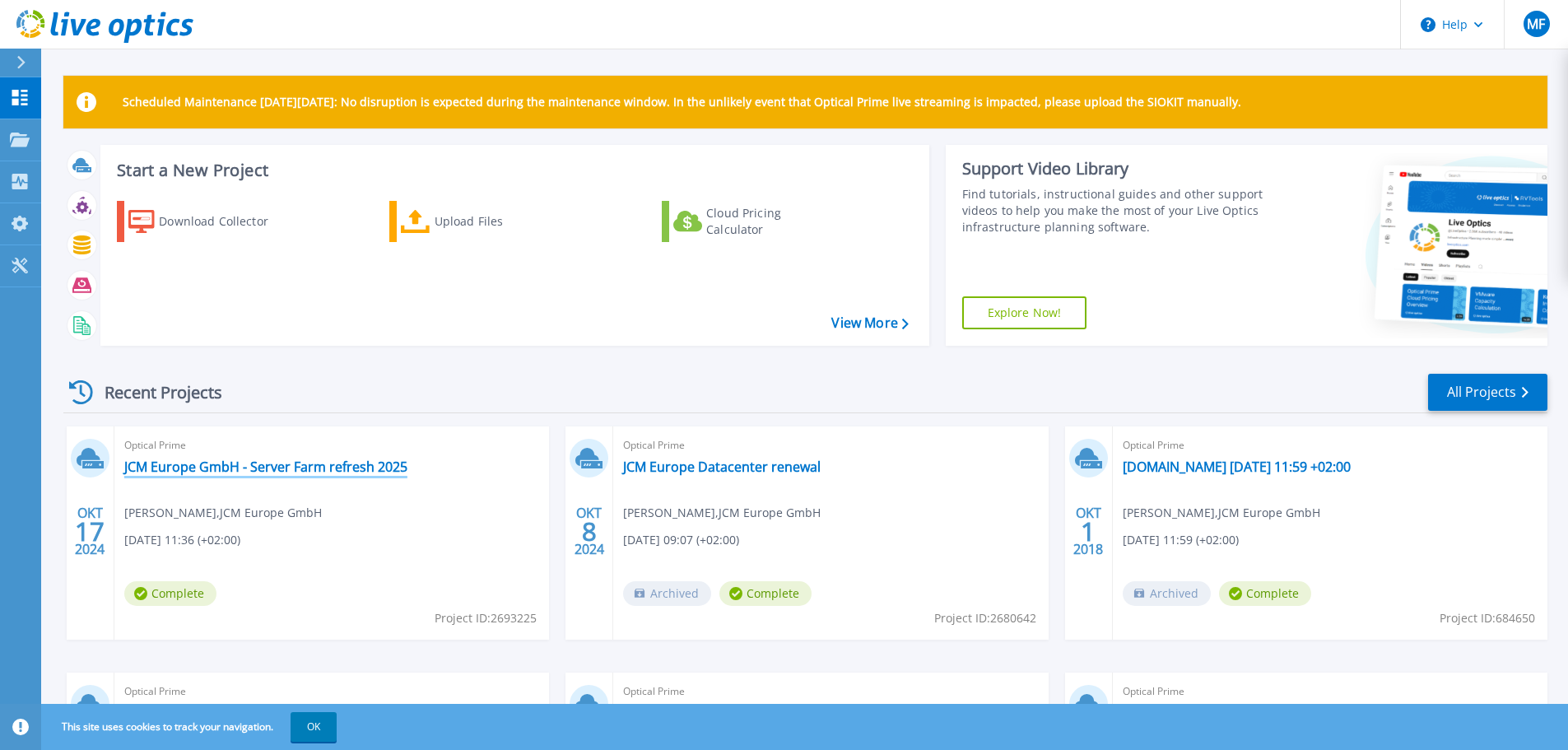
click at [225, 467] on link "JCM Europe GmbH - Server Farm refresh 2025" at bounding box center [265, 466] width 283 height 16
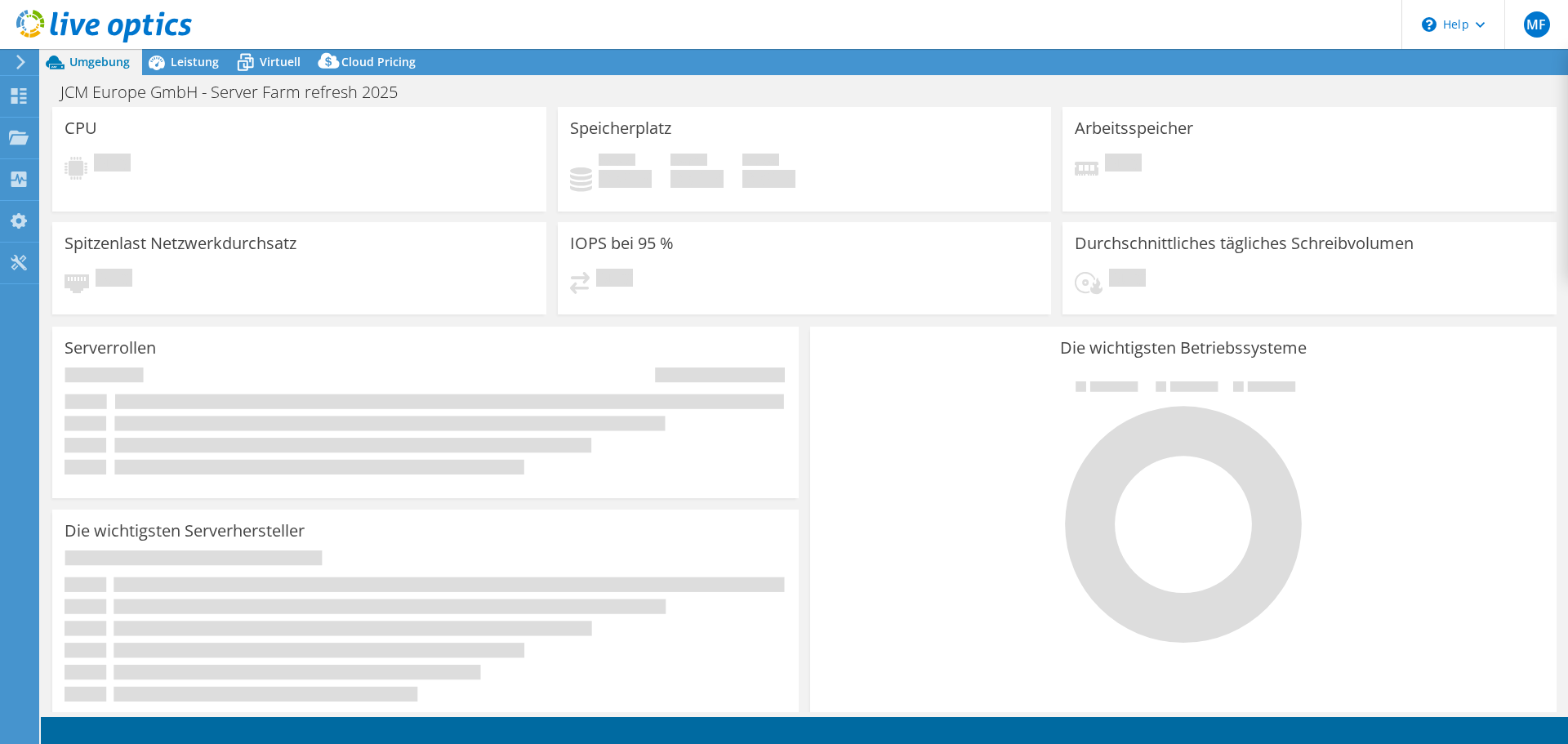
select select "USD"
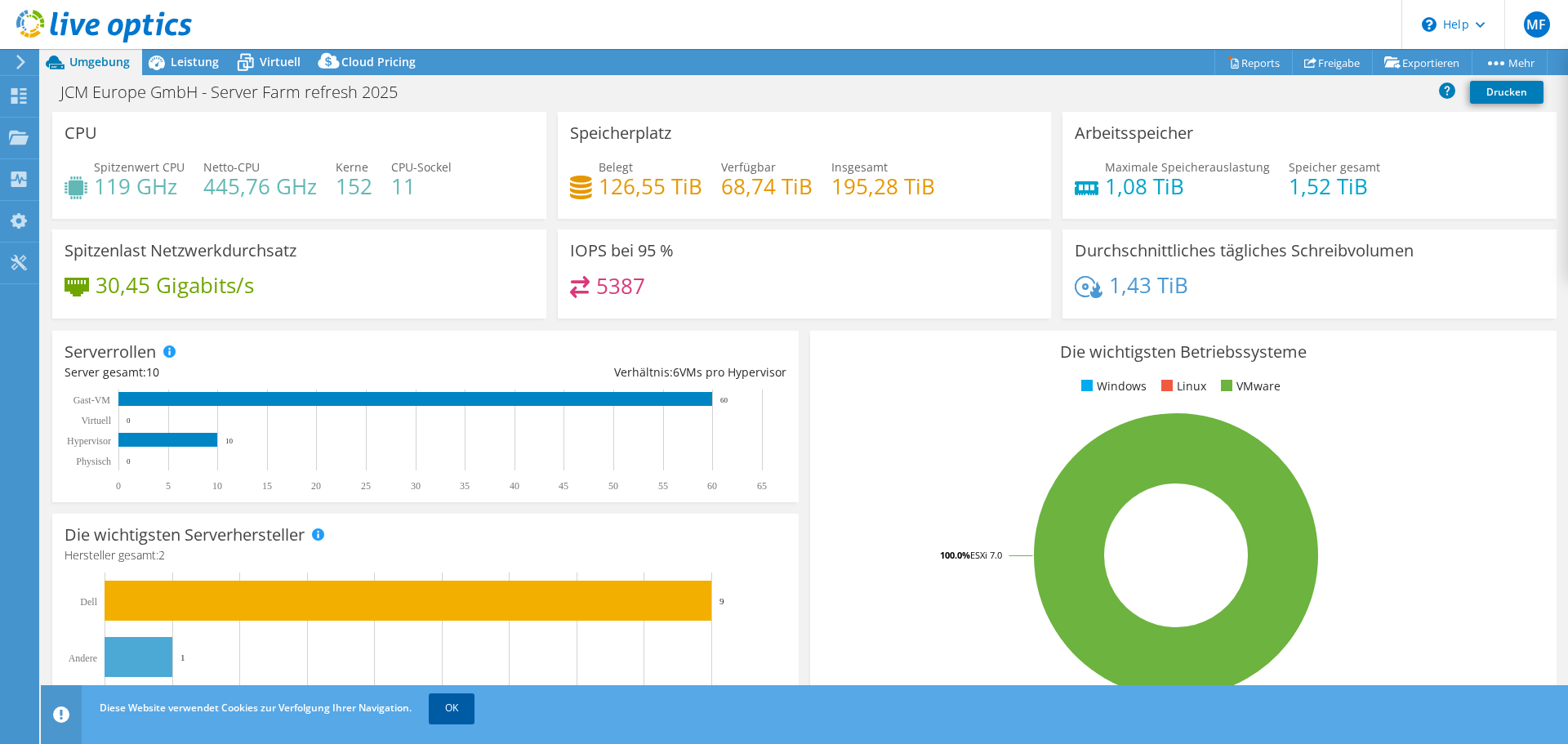
click at [447, 704] on link "OK" at bounding box center [452, 708] width 45 height 29
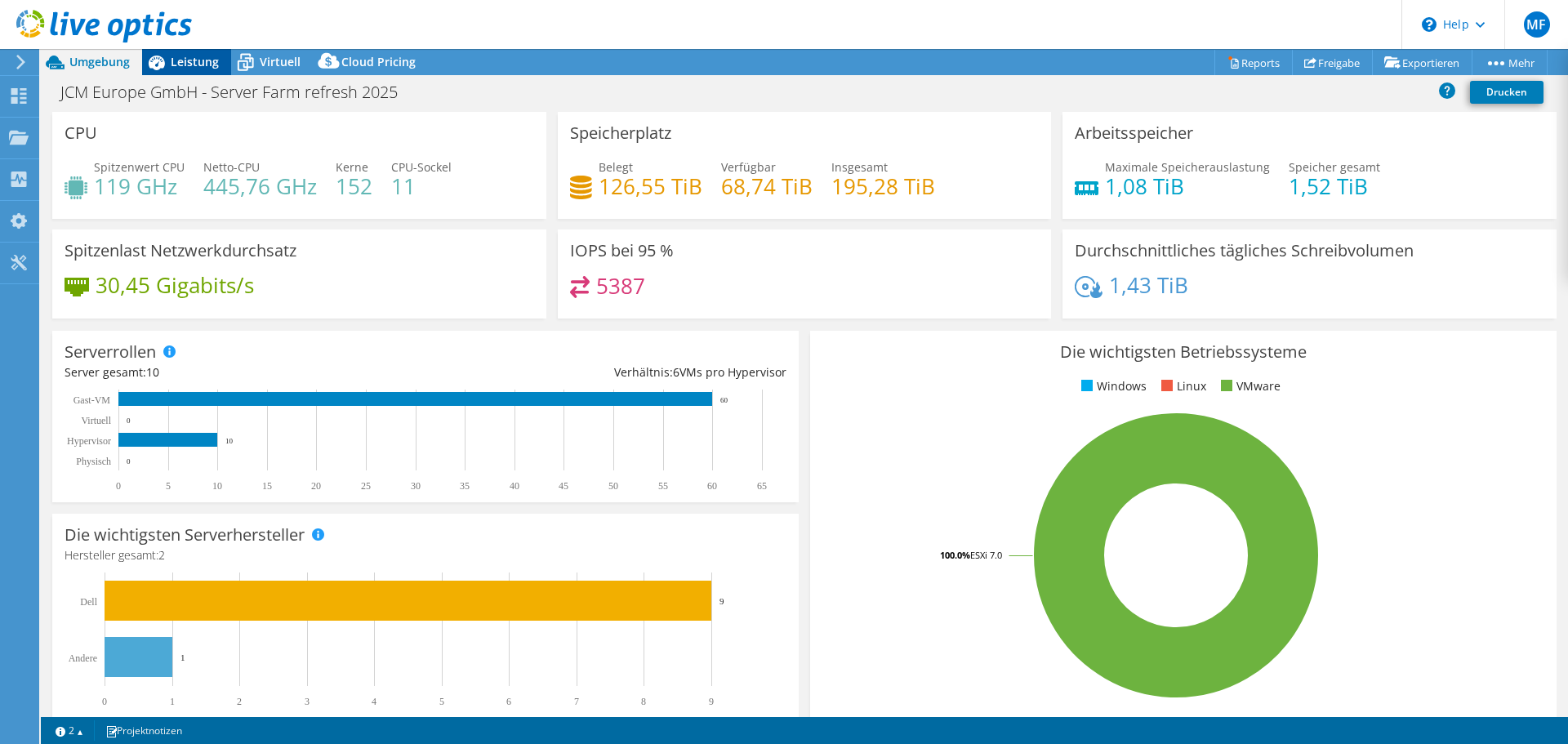
click at [178, 61] on span "Leistung" at bounding box center [195, 62] width 48 height 15
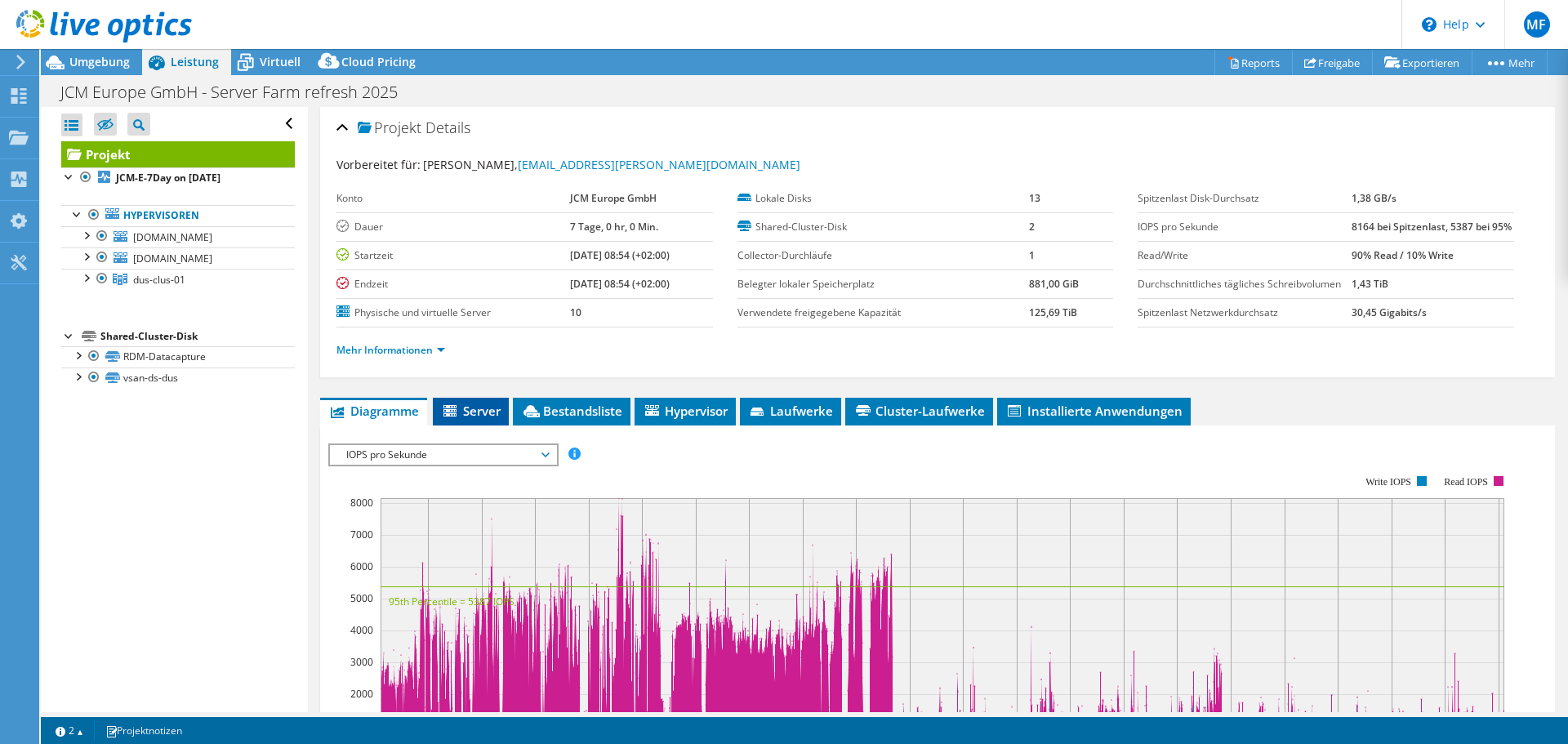
click at [481, 419] on span "Server" at bounding box center [470, 410] width 60 height 16
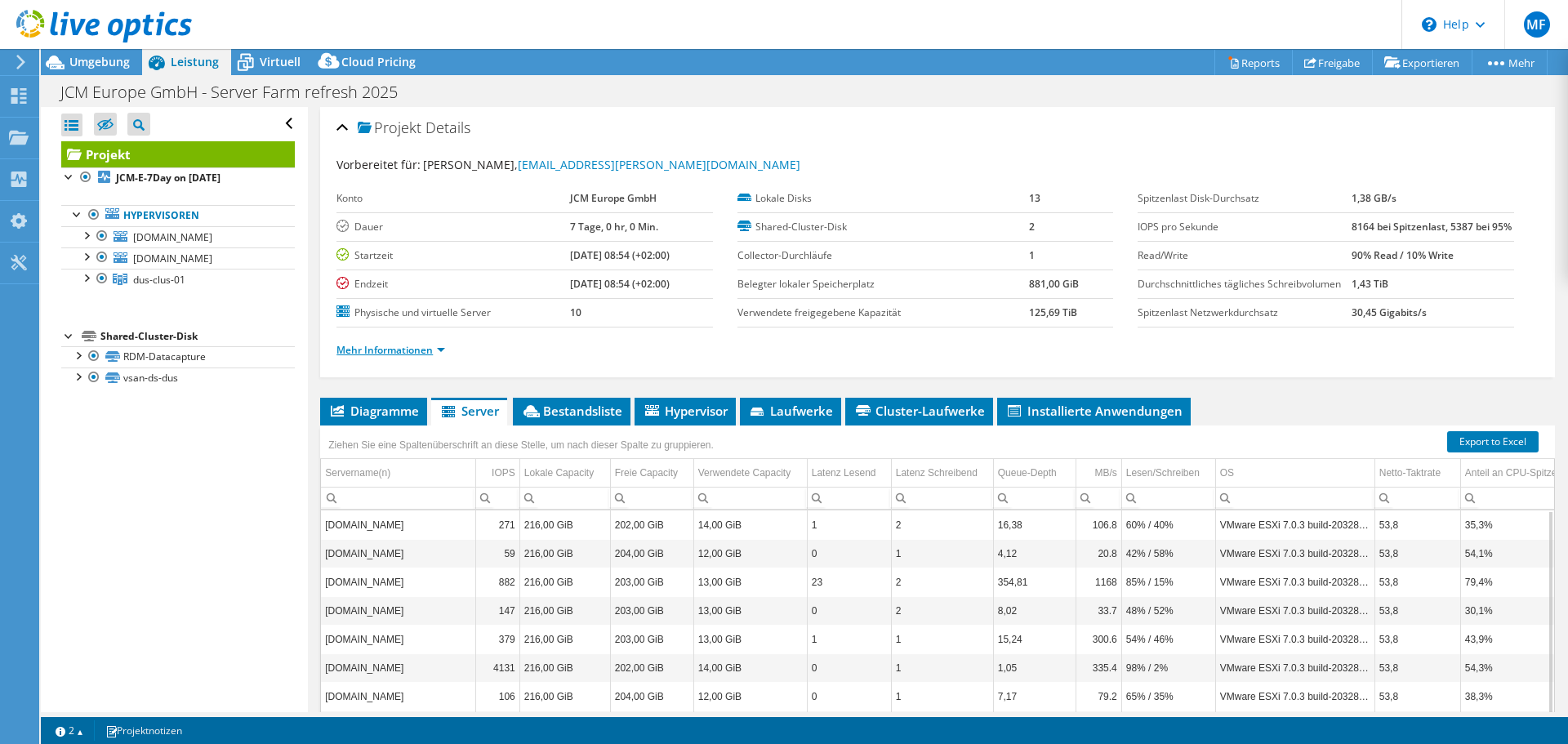
click at [441, 357] on link "Mehr Informationen" at bounding box center [390, 350] width 109 height 13
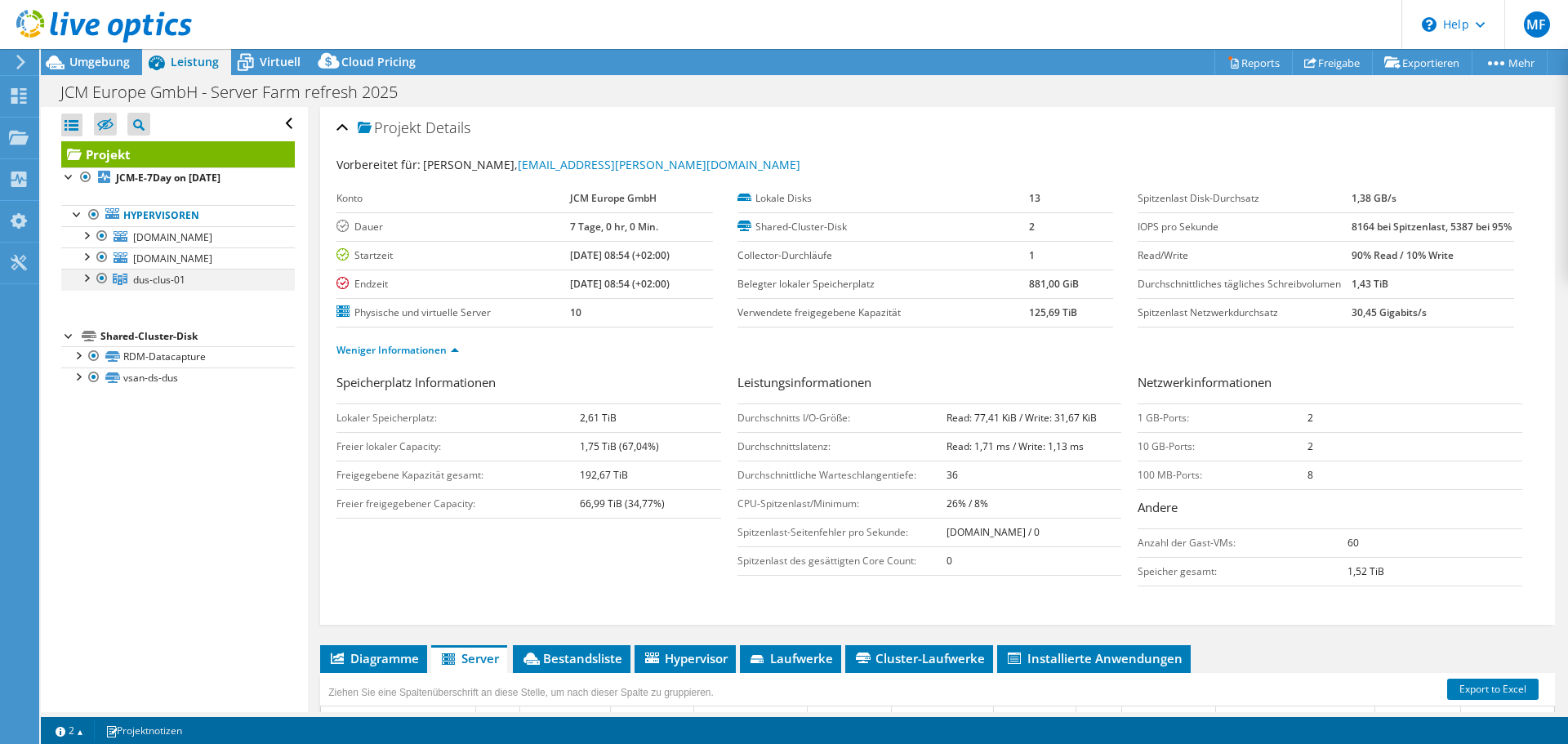
click at [83, 285] on div at bounding box center [85, 276] width 16 height 16
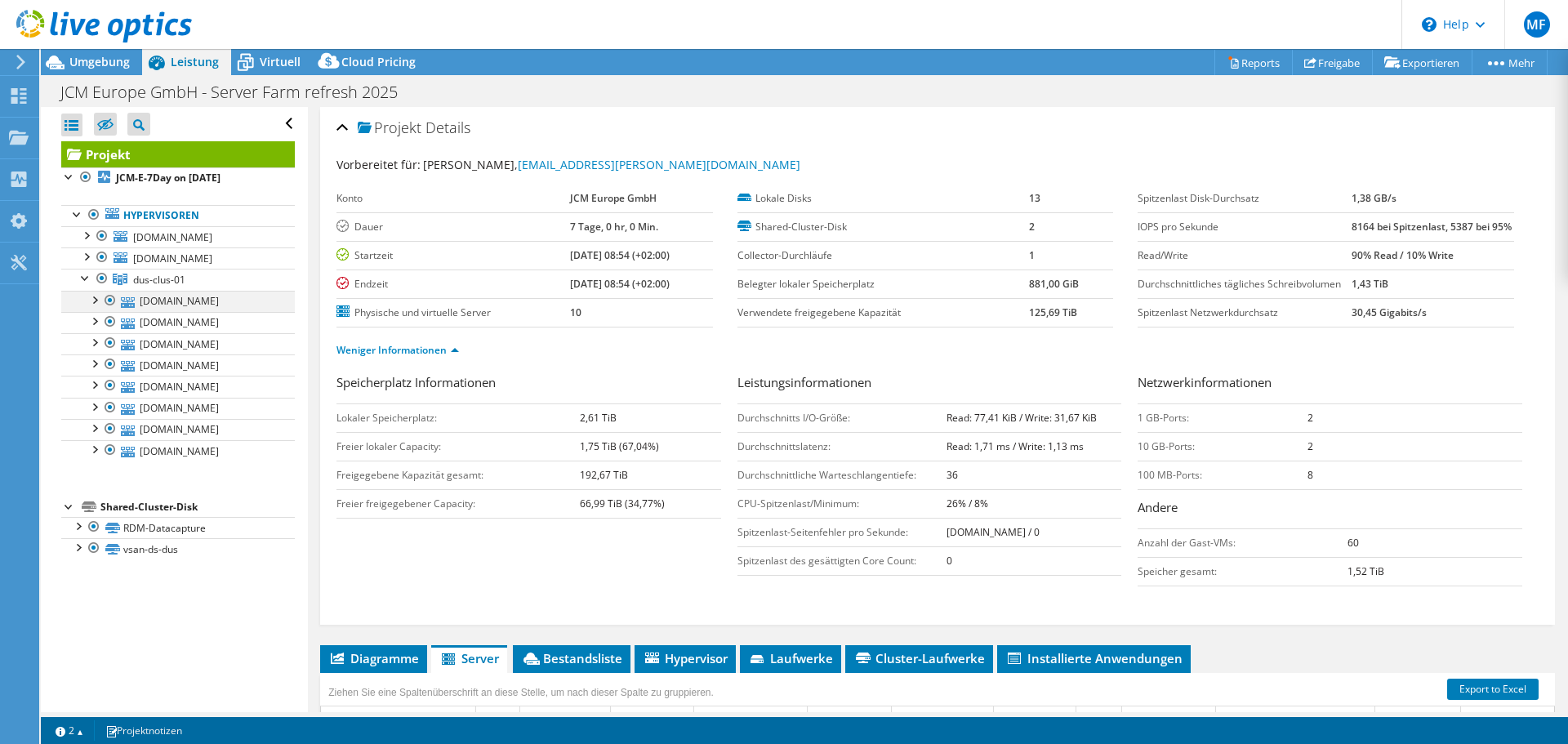
click at [94, 307] on div at bounding box center [94, 298] width 16 height 16
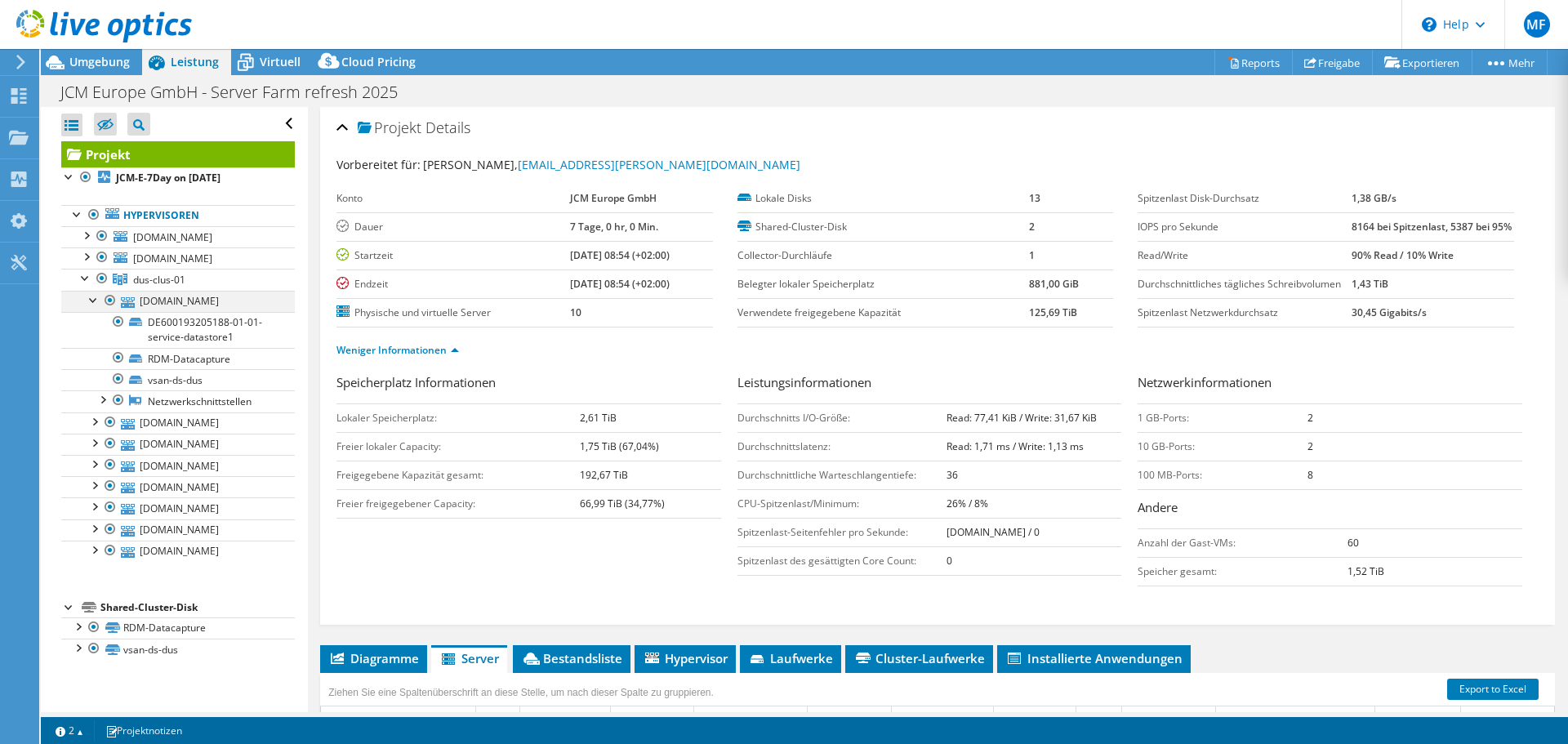
click at [94, 307] on div at bounding box center [94, 298] width 16 height 16
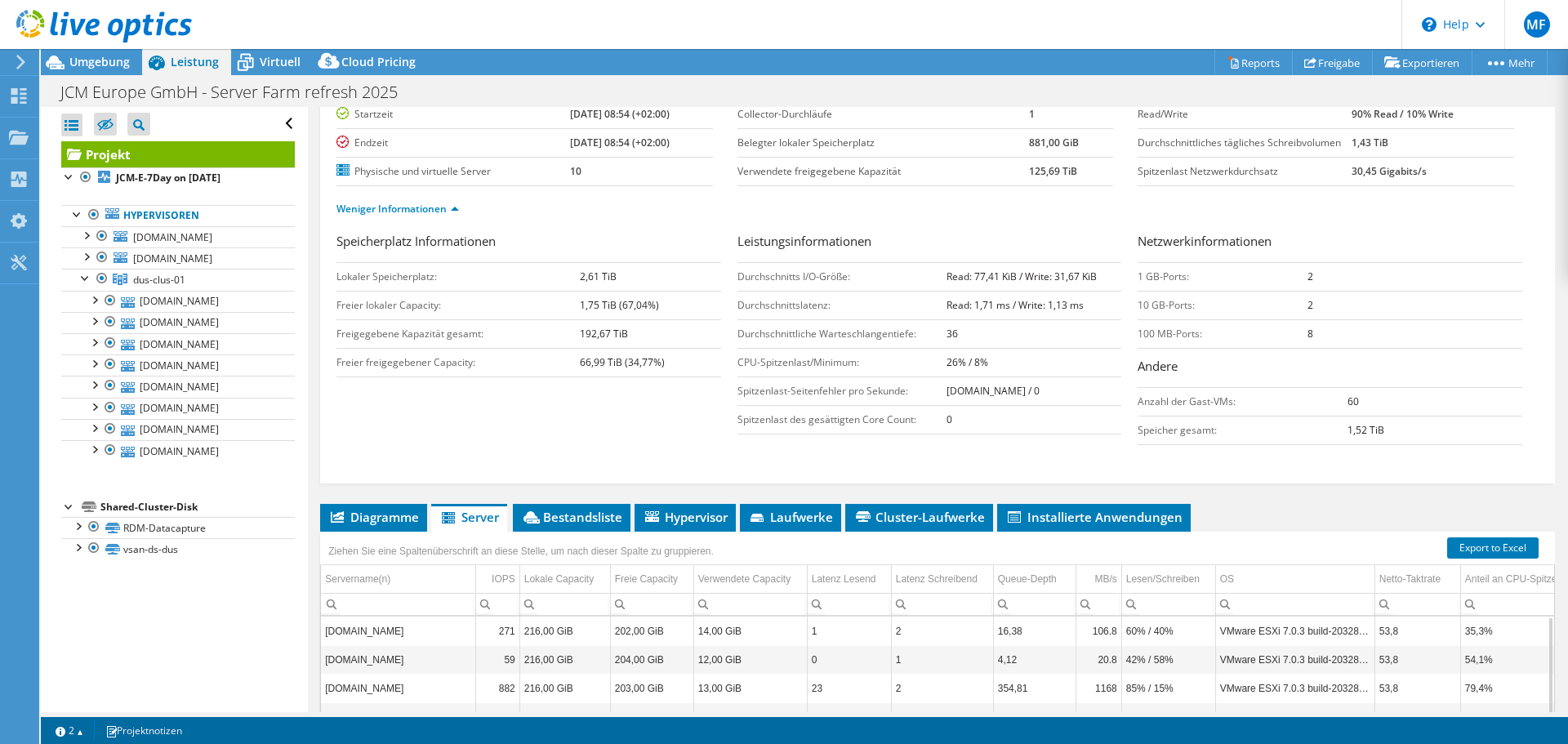
scroll to position [163, 0]
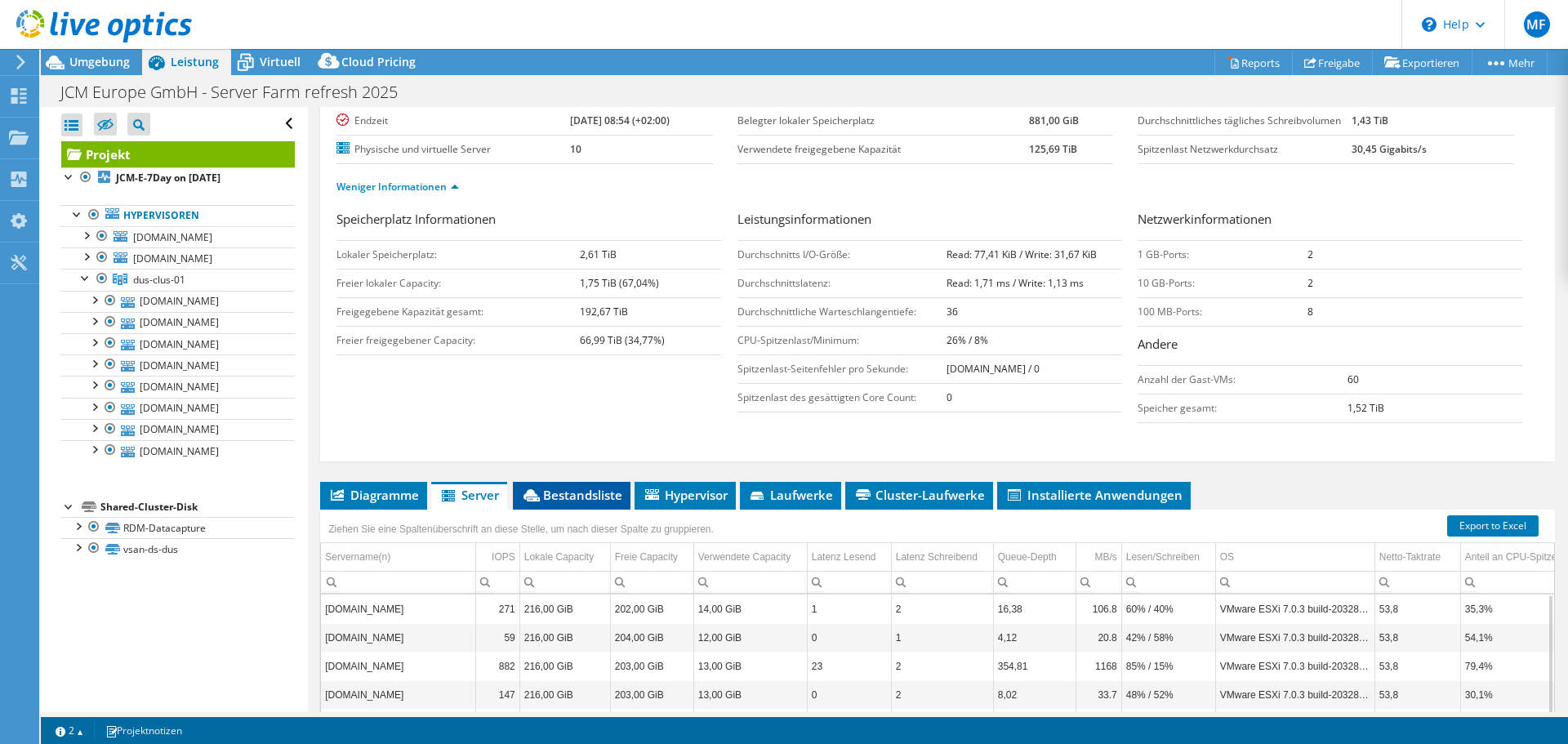
click at [603, 503] on span "Bestandsliste" at bounding box center [571, 495] width 101 height 16
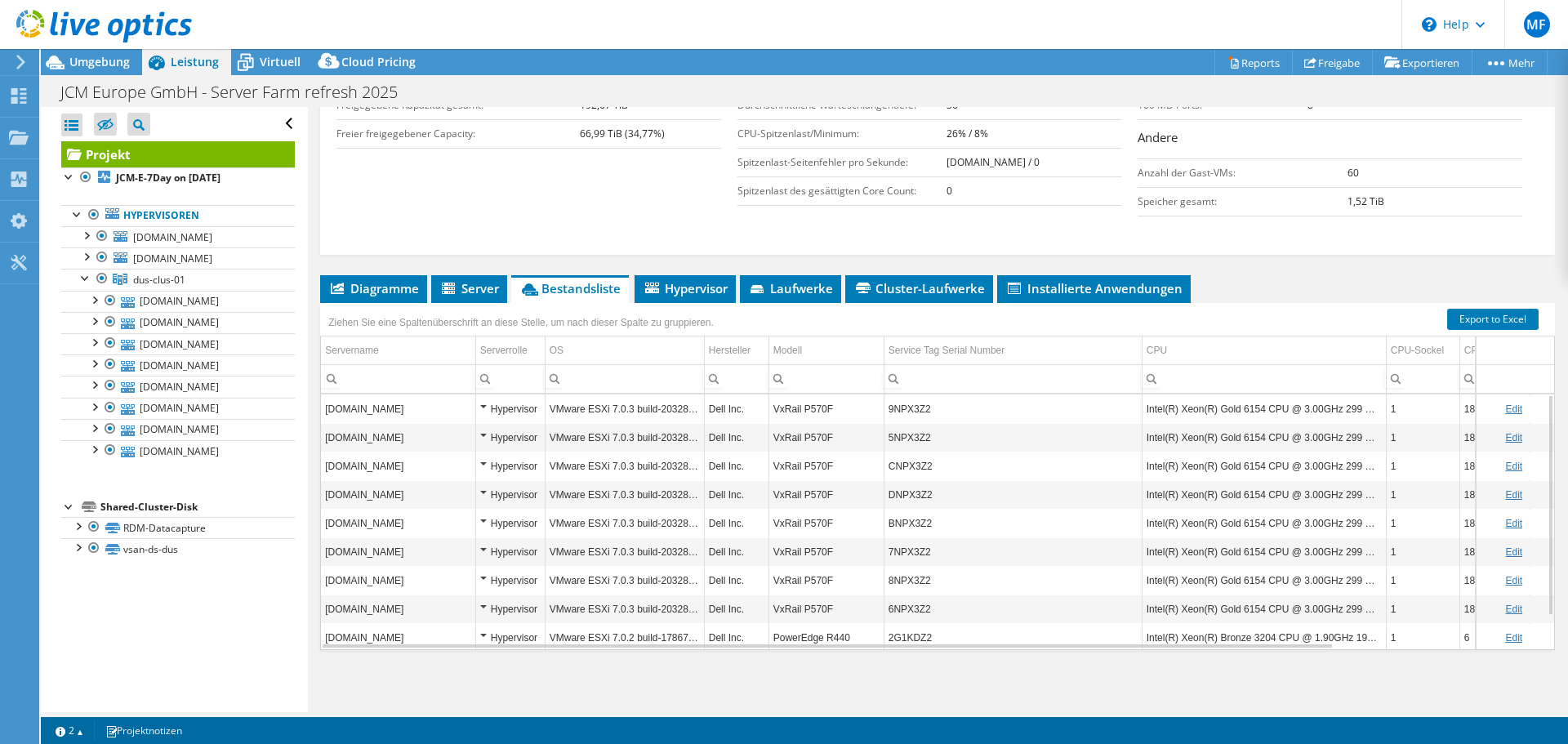
scroll to position [39, 0]
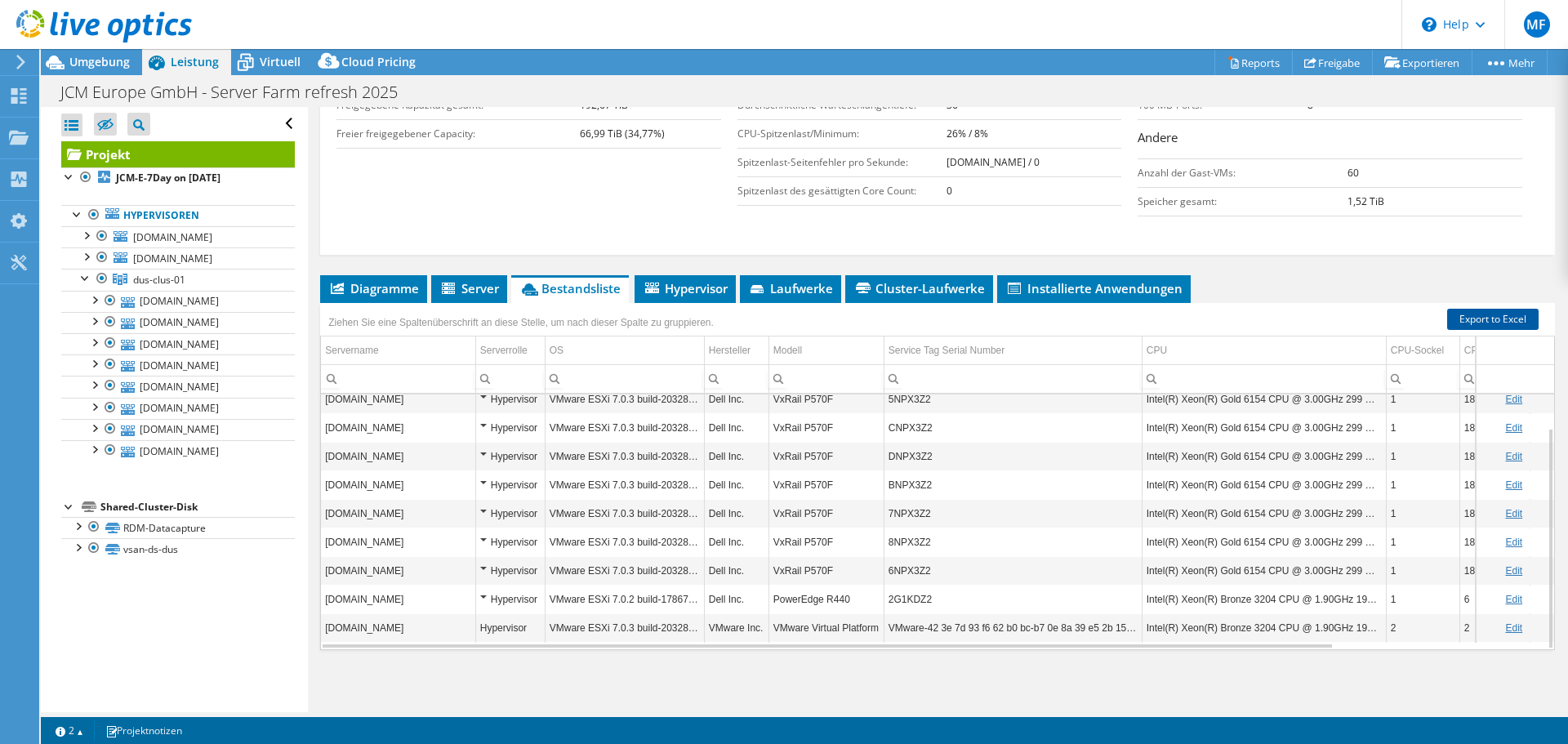
click at [1475, 317] on link "Export to Excel" at bounding box center [1493, 318] width 92 height 21
